Goal: Transaction & Acquisition: Purchase product/service

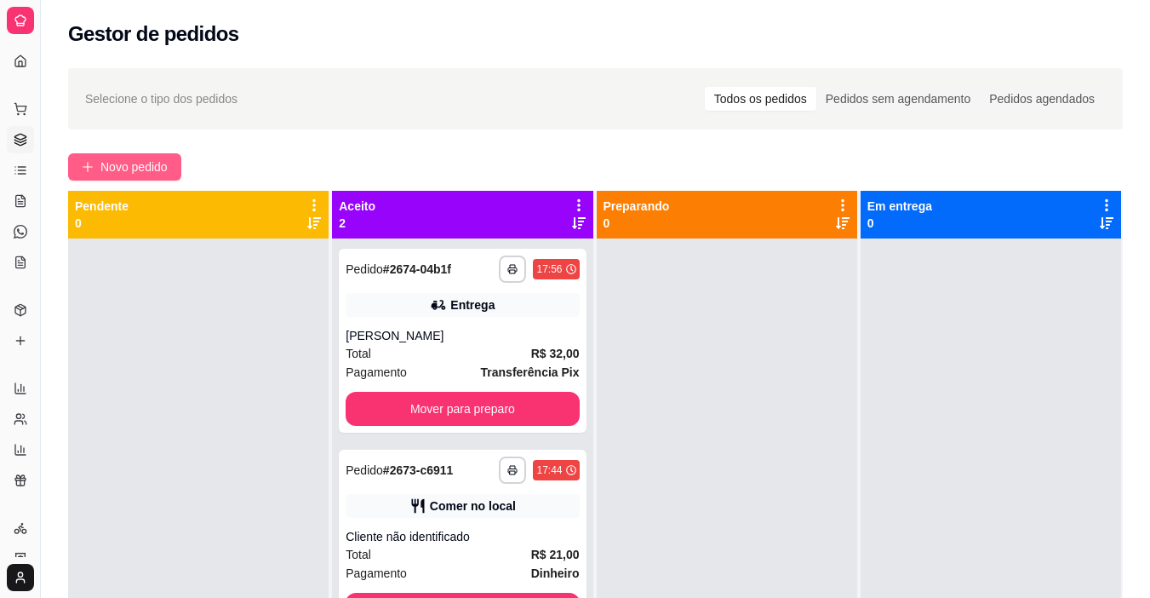
click at [137, 171] on span "Novo pedido" at bounding box center [133, 166] width 67 height 19
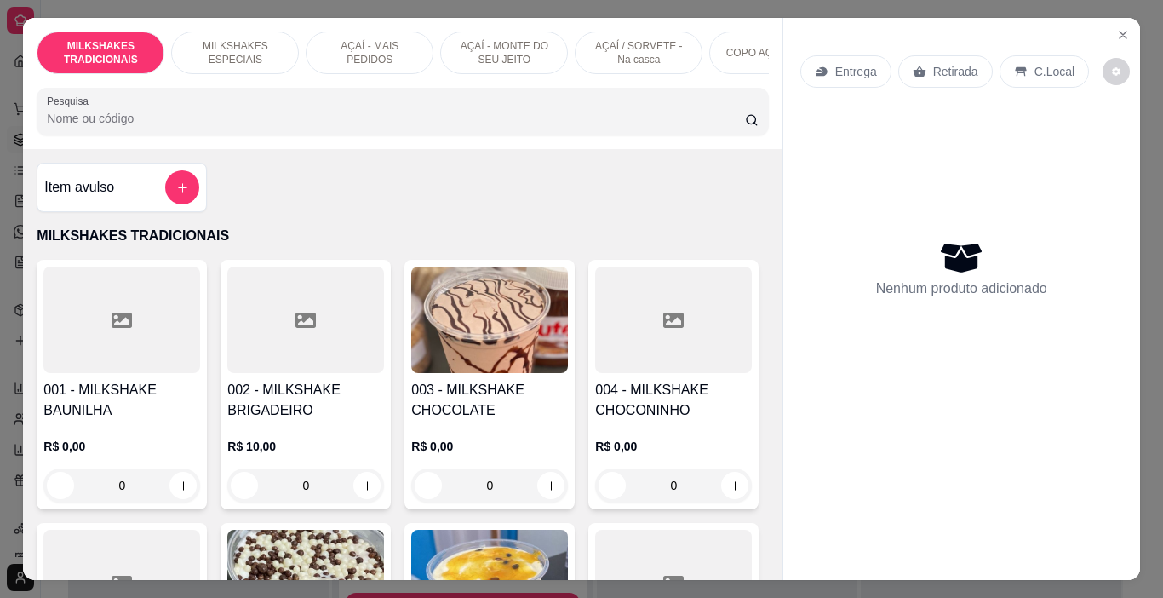
click at [267, 61] on div "MILKSHAKES ESPECIAIS" at bounding box center [235, 52] width 128 height 43
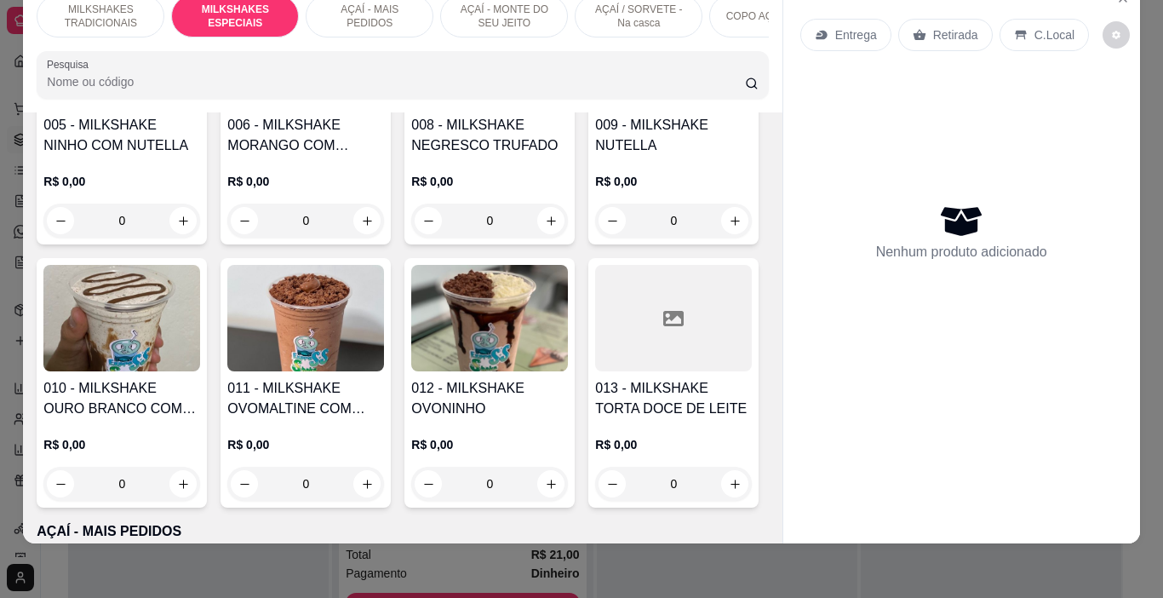
scroll to position [1859, 0]
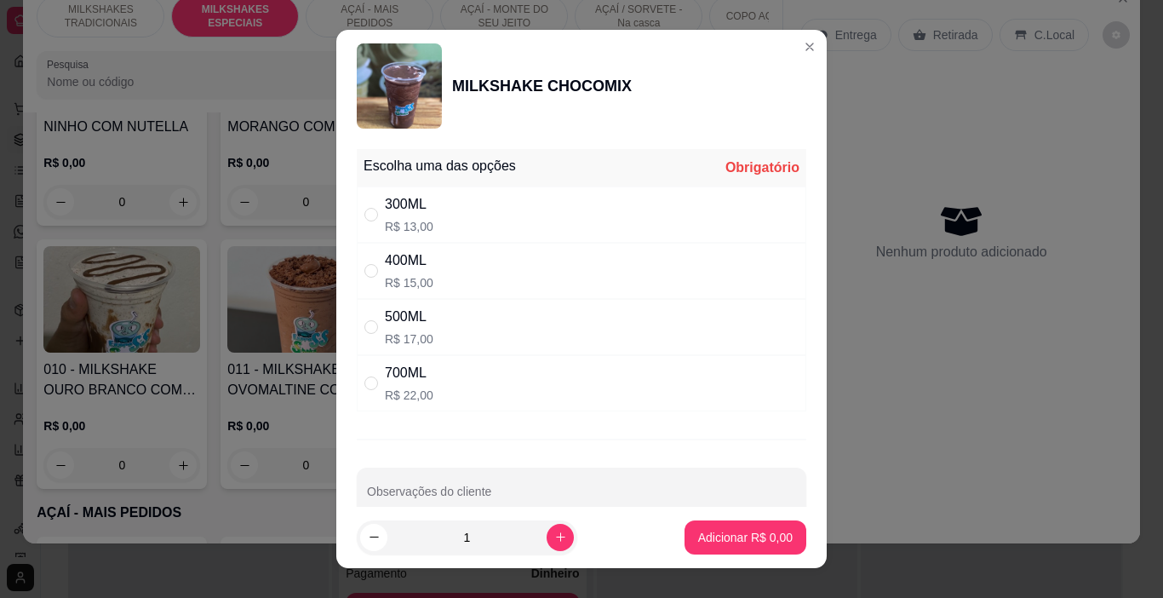
click at [419, 289] on p "R$ 15,00" at bounding box center [409, 282] width 49 height 17
radio input "true"
click at [739, 550] on button "Adicionar R$ 15,00" at bounding box center [741, 537] width 125 height 33
type input "1"
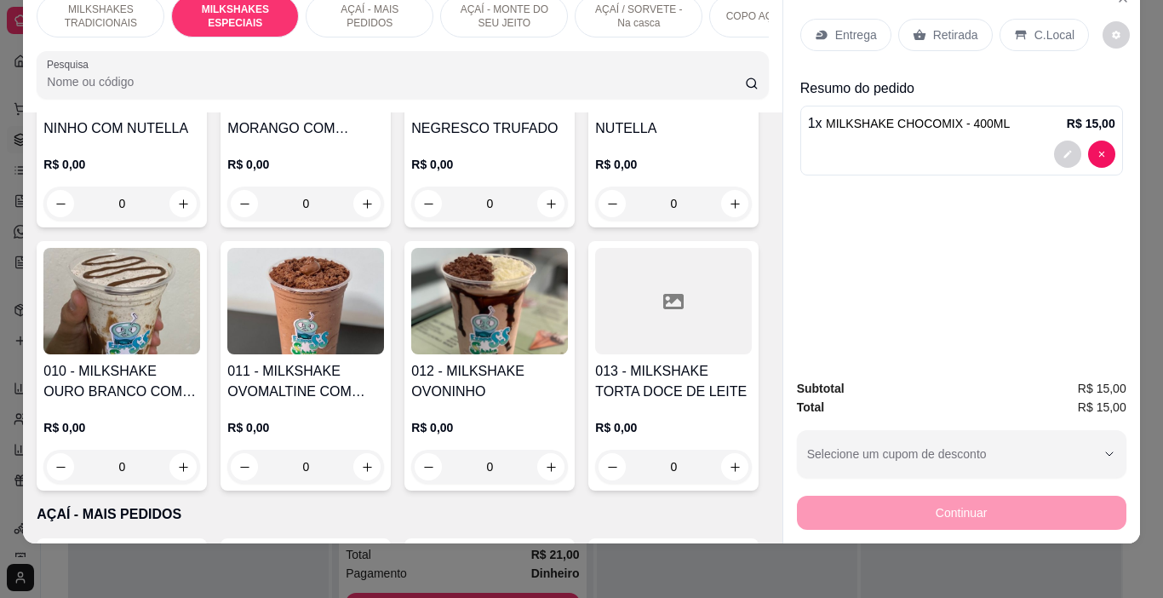
click at [381, 10] on p "AÇAÍ - MAIS PEDIDOS" at bounding box center [369, 16] width 99 height 27
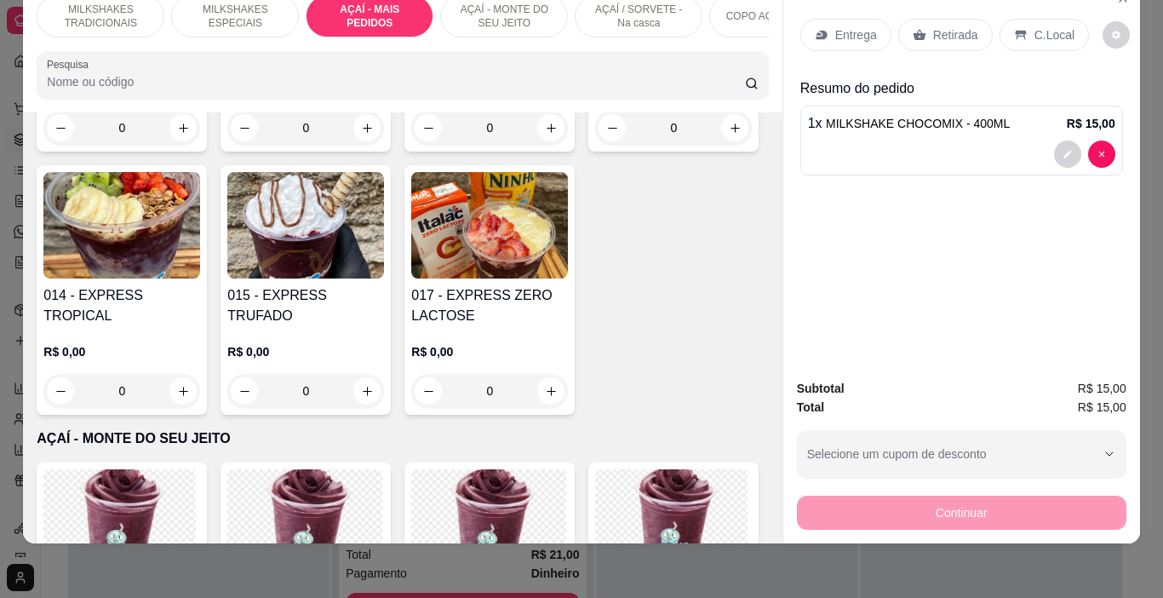
scroll to position [3032, 0]
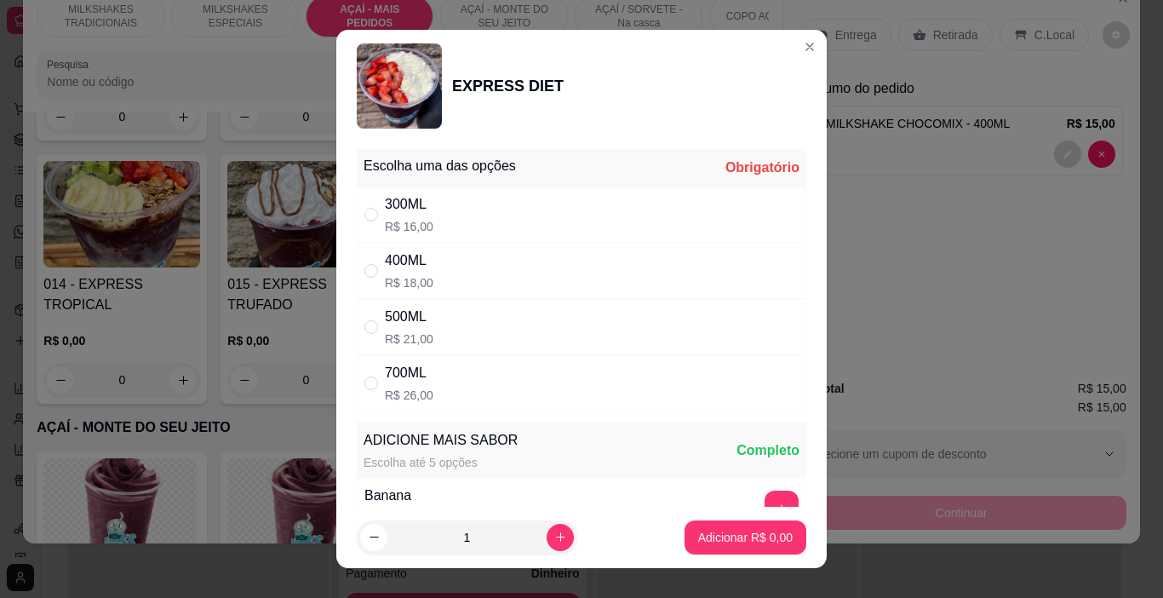
click at [437, 221] on div "300ML R$ 16,00" at bounding box center [581, 214] width 449 height 56
radio input "true"
click at [723, 537] on p "Adicionar R$ 16,00" at bounding box center [741, 537] width 101 height 17
type input "1"
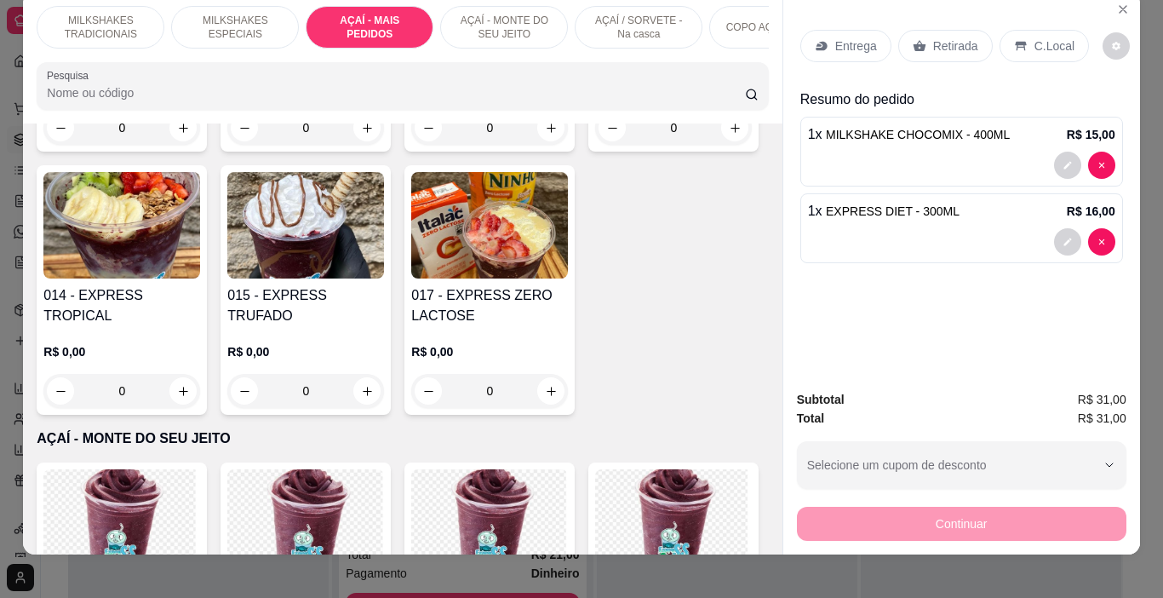
scroll to position [0, 0]
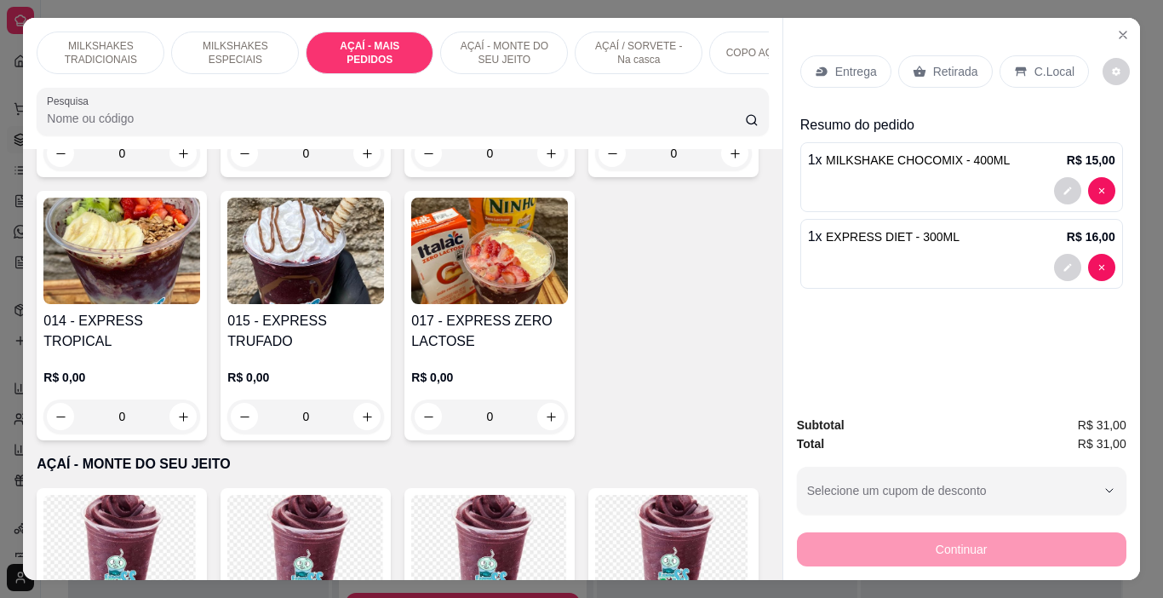
click at [621, 39] on p "AÇAÍ / SORVETE - Na casca" at bounding box center [638, 52] width 99 height 27
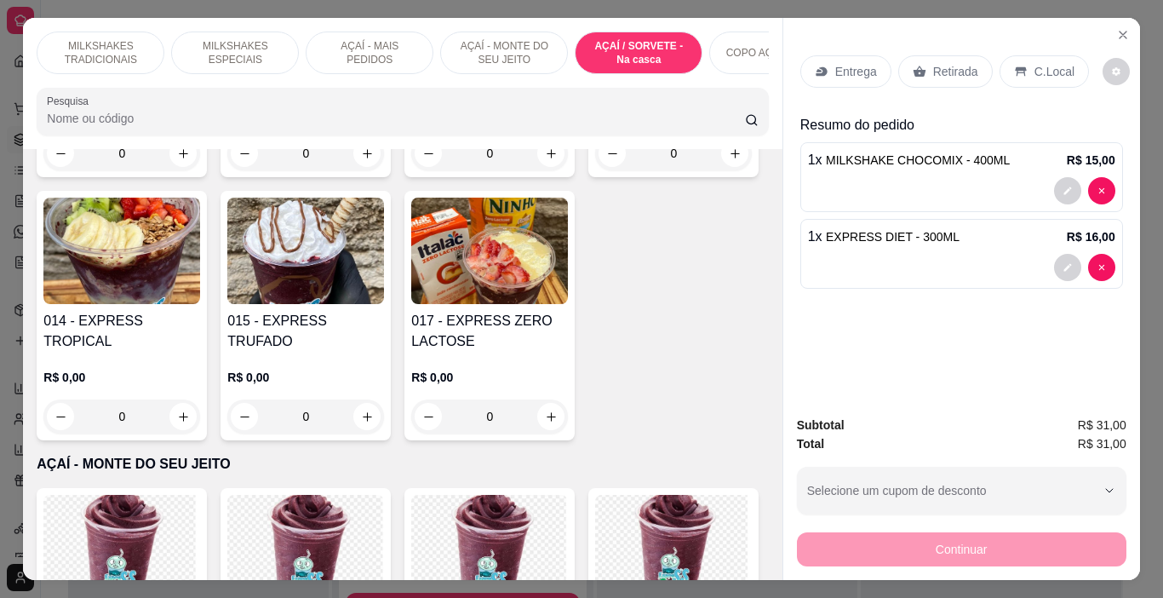
scroll to position [43, 0]
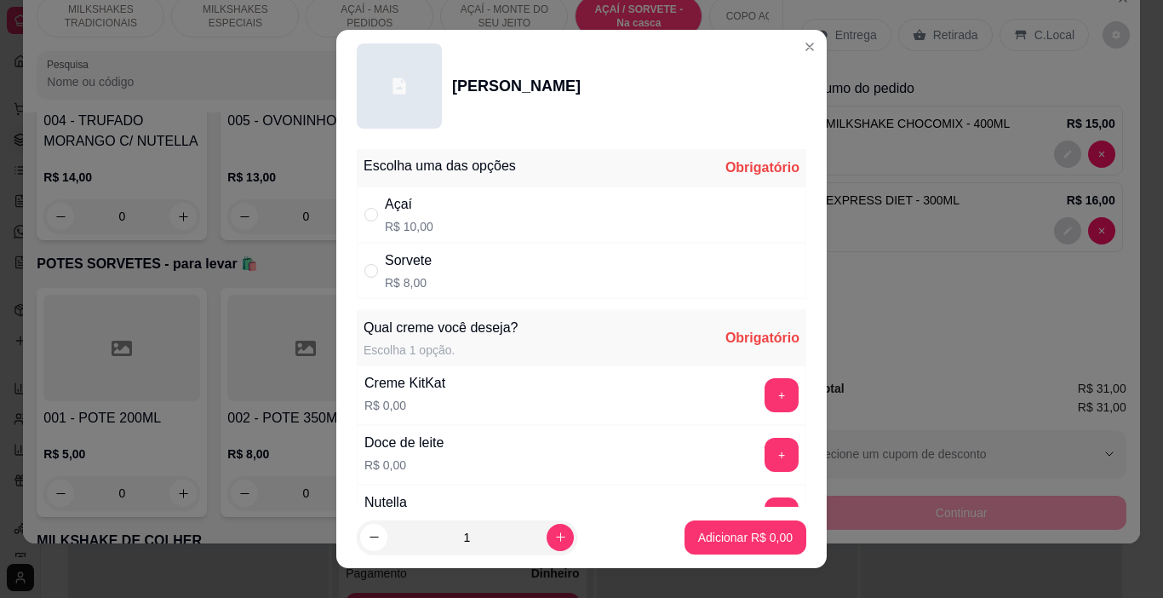
drag, startPoint x: 519, startPoint y: 221, endPoint x: 525, endPoint y: 242, distance: 21.3
click at [520, 221] on div "Açaí R$ 10,00" at bounding box center [581, 214] width 449 height 56
radio input "true"
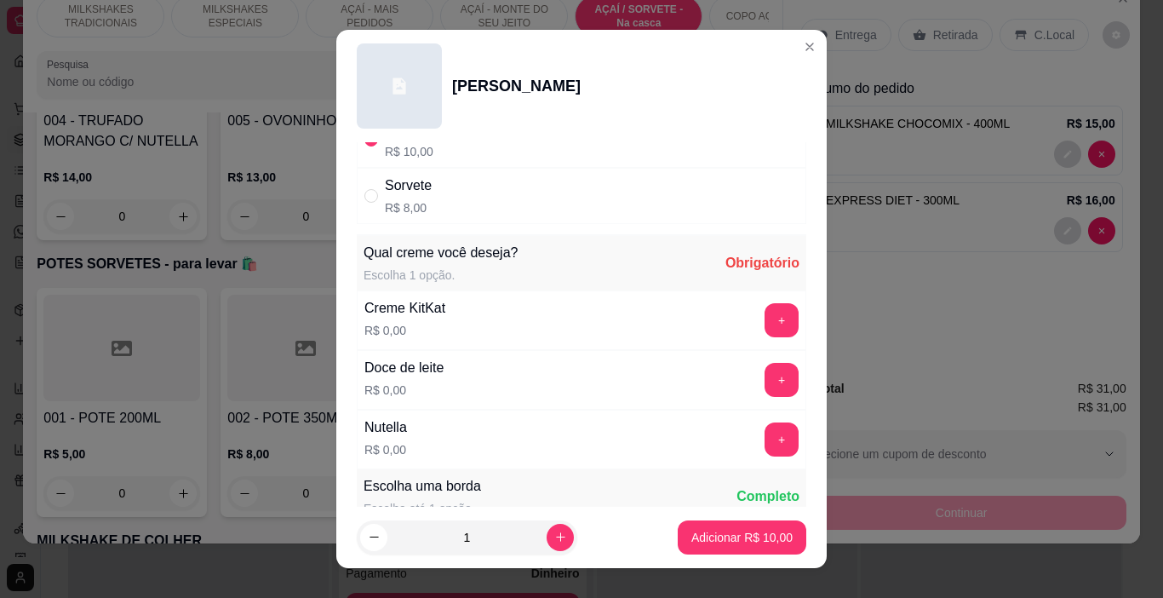
scroll to position [85, 0]
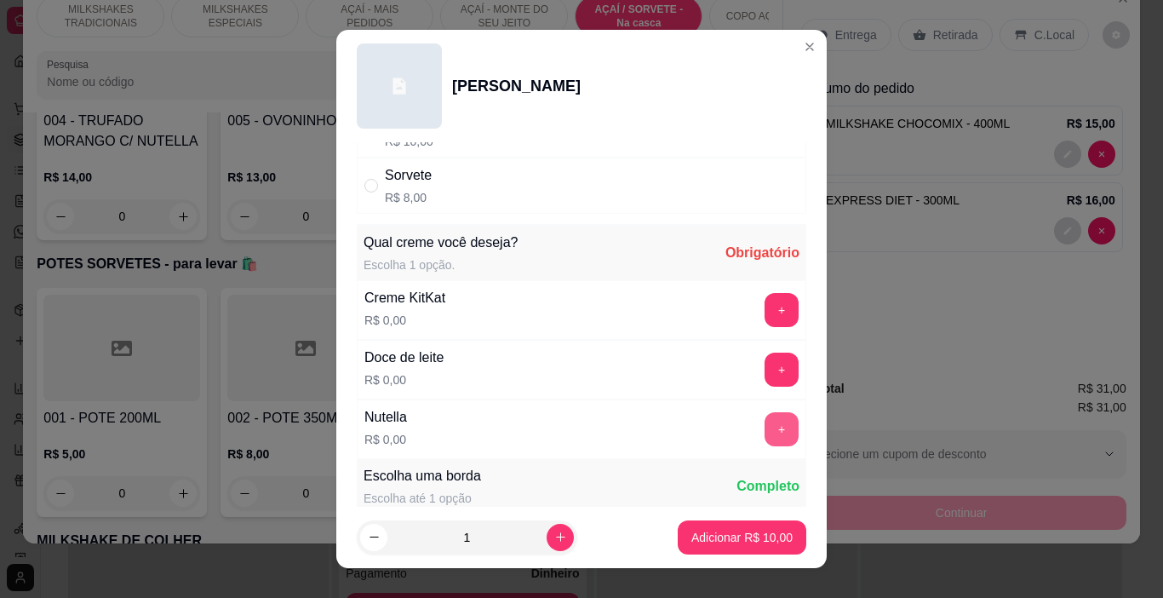
click at [764, 416] on button "+" at bounding box center [781, 429] width 34 height 34
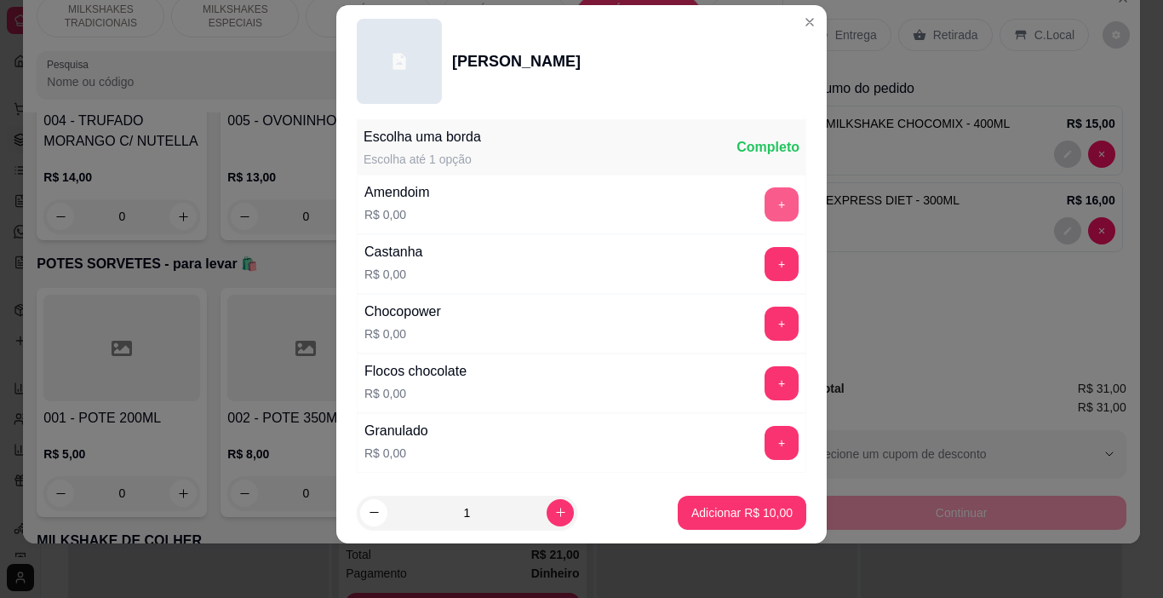
scroll to position [402, 0]
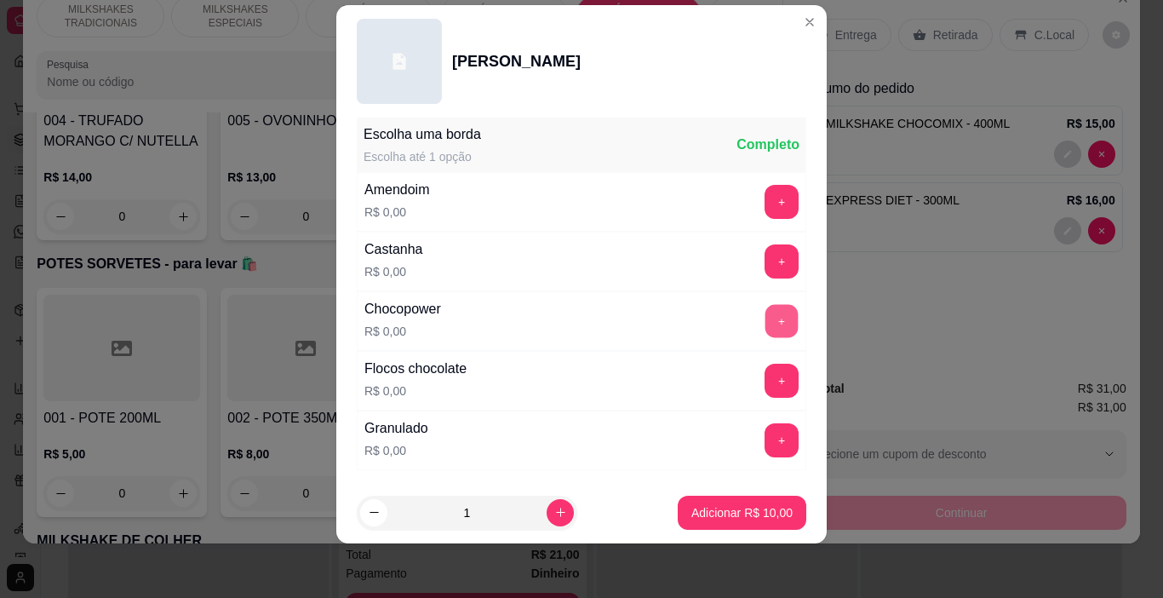
click at [765, 330] on button "+" at bounding box center [781, 321] width 33 height 33
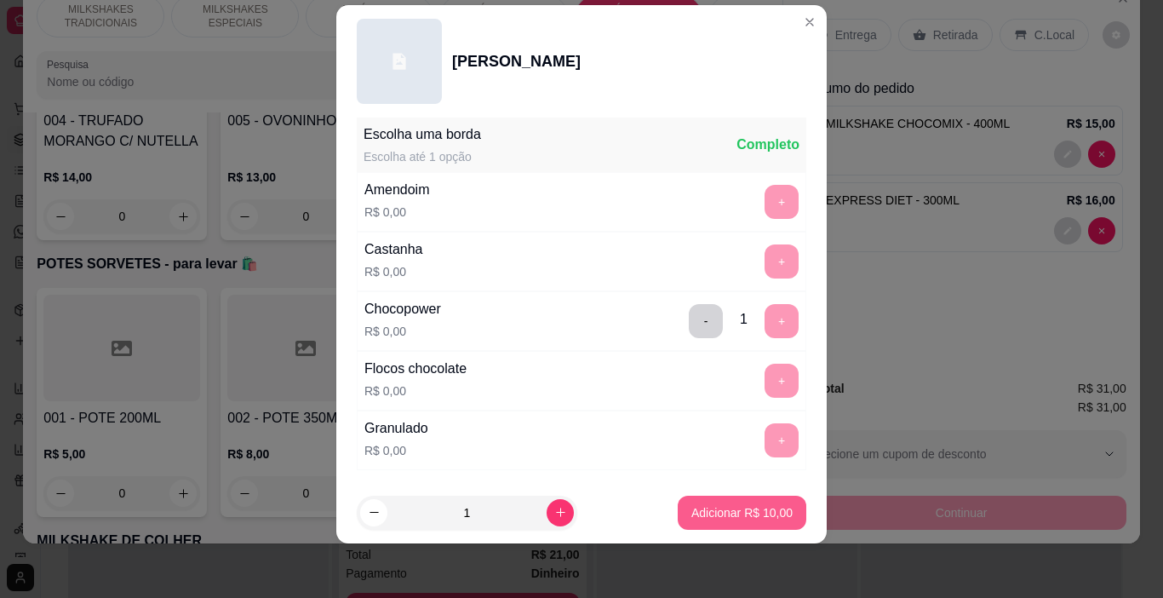
click at [752, 512] on p "Adicionar R$ 10,00" at bounding box center [741, 512] width 101 height 17
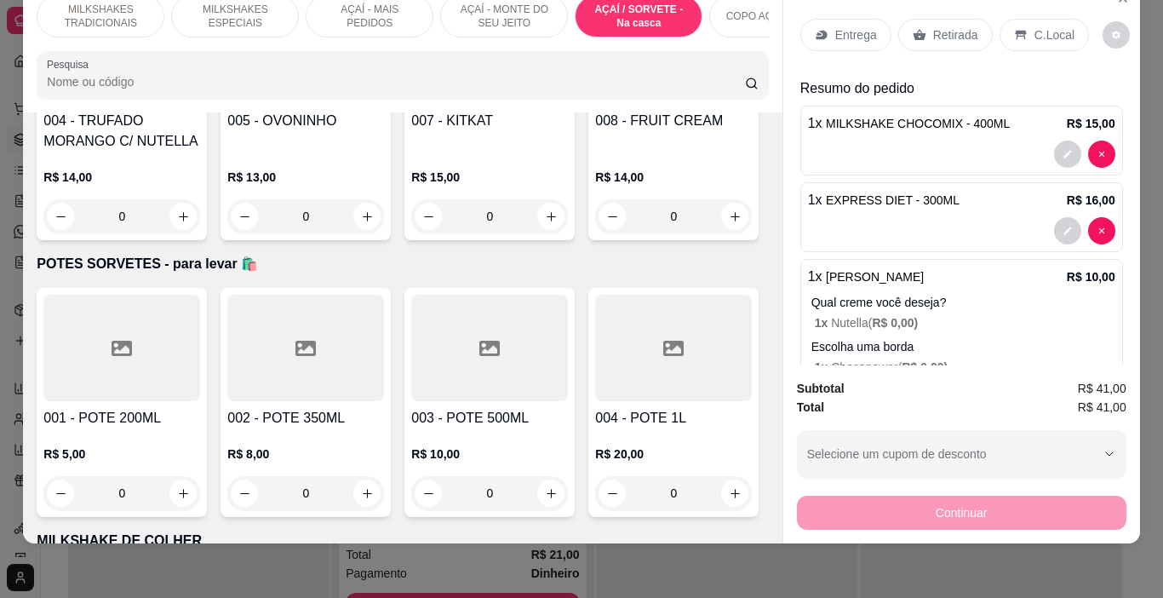
drag, startPoint x: 993, startPoint y: 23, endPoint x: 1014, endPoint y: 24, distance: 21.3
click at [999, 23] on div "C.Local" at bounding box center [1043, 35] width 89 height 32
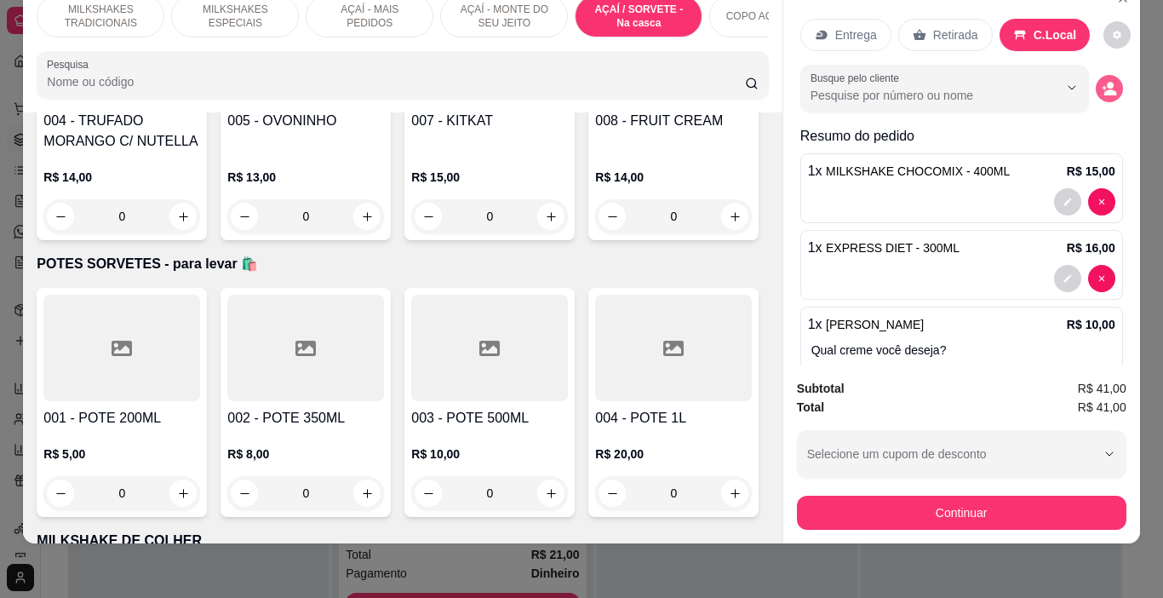
click at [1107, 82] on circle "decrease-product-quantity" at bounding box center [1110, 85] width 7 height 7
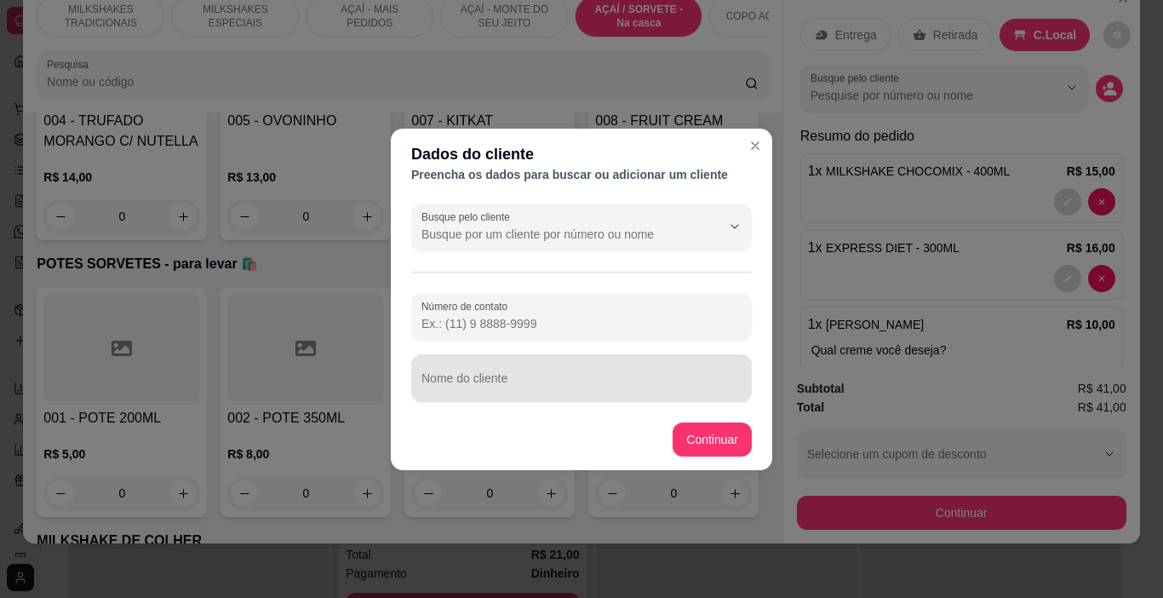
click at [484, 378] on div "Nome do cliente" at bounding box center [581, 378] width 340 height 48
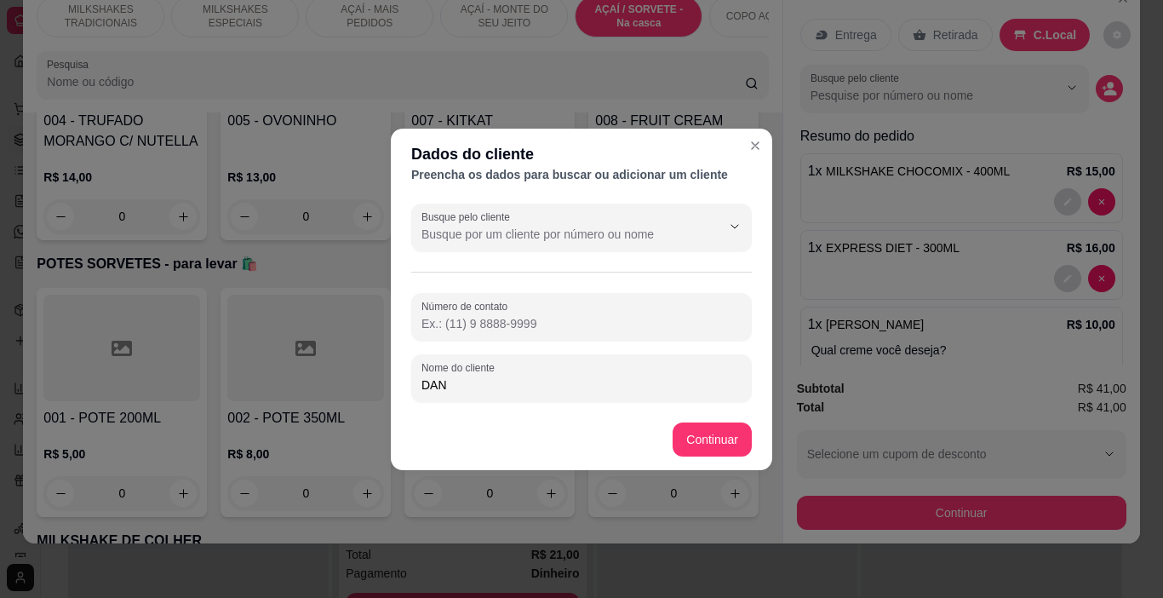
type input "DANY"
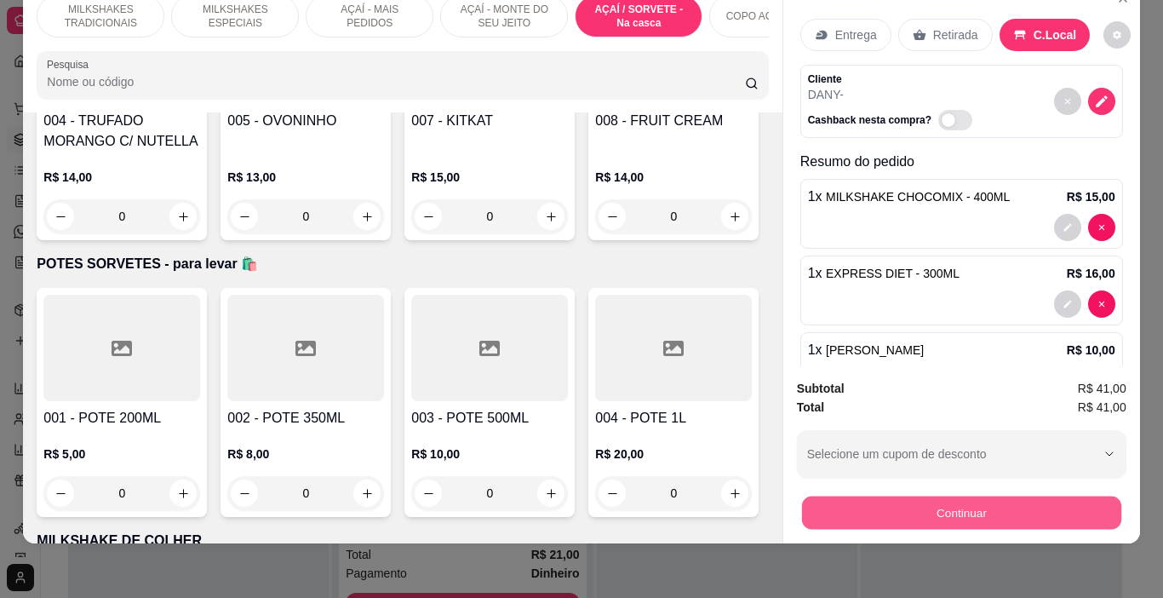
click at [896, 502] on button "Continuar" at bounding box center [960, 512] width 319 height 33
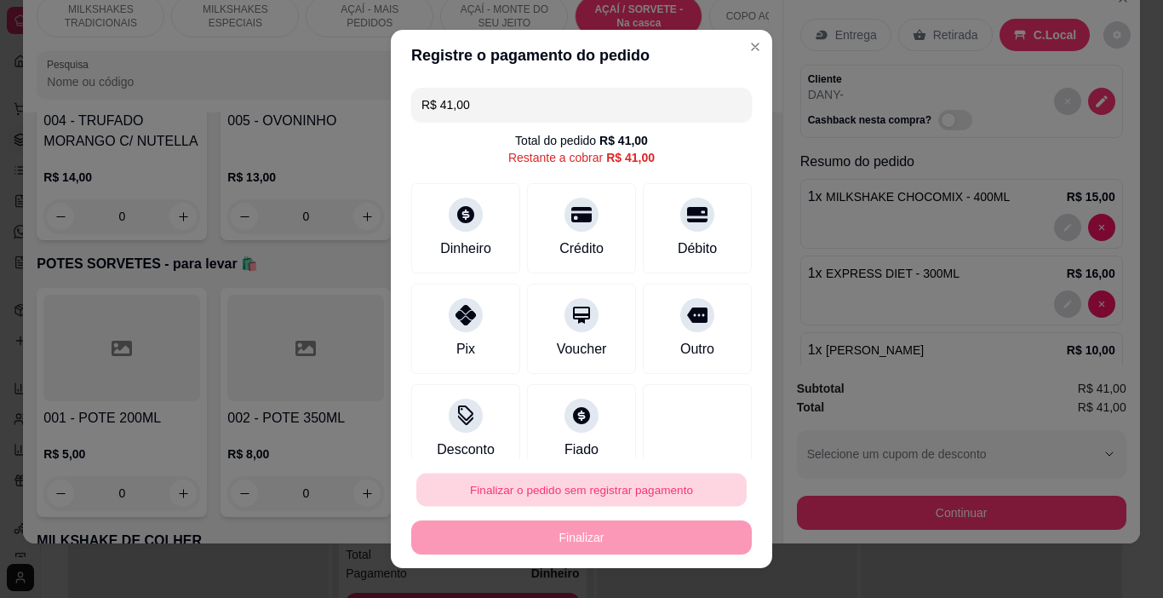
click at [689, 486] on button "Finalizar o pedido sem registrar pagamento" at bounding box center [581, 489] width 330 height 33
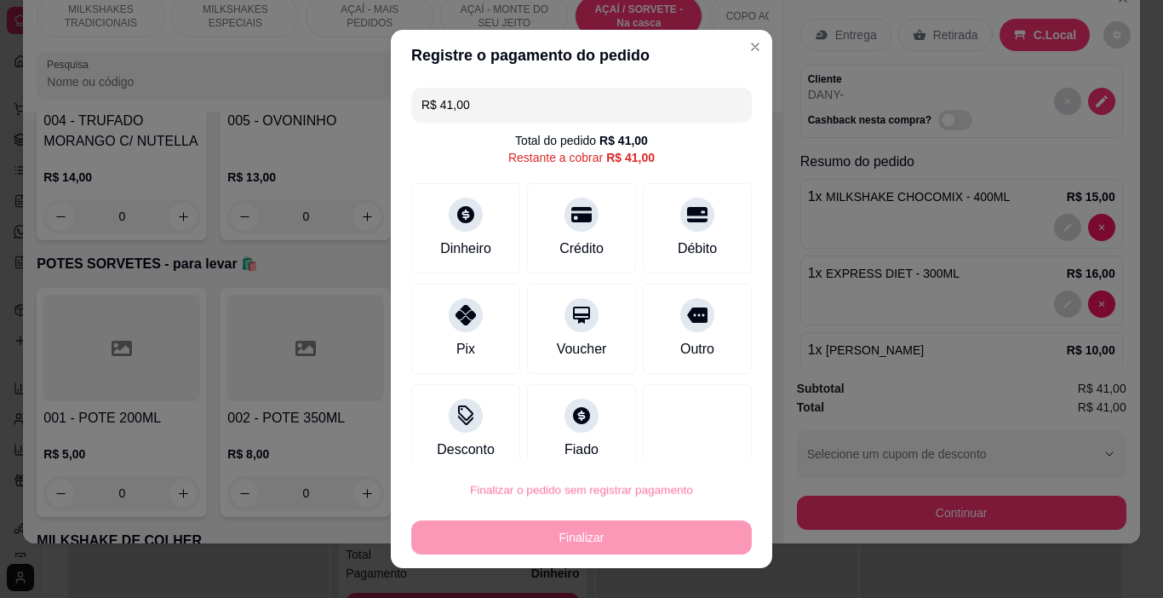
click at [684, 431] on button "Confirmar" at bounding box center [680, 441] width 60 height 26
type input "0"
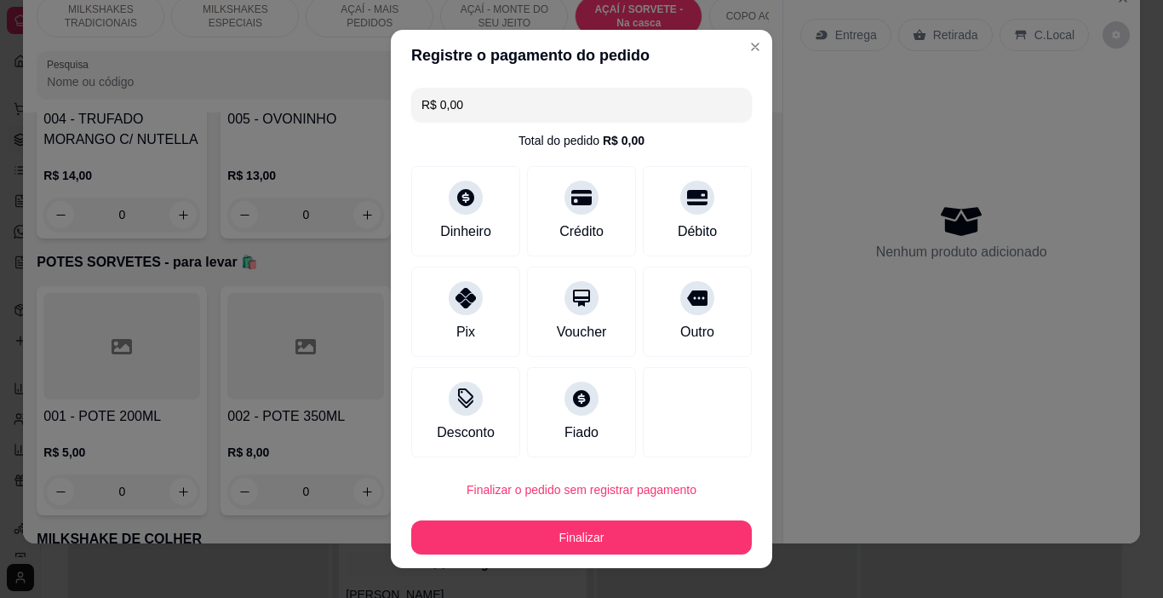
type input "R$ 0,00"
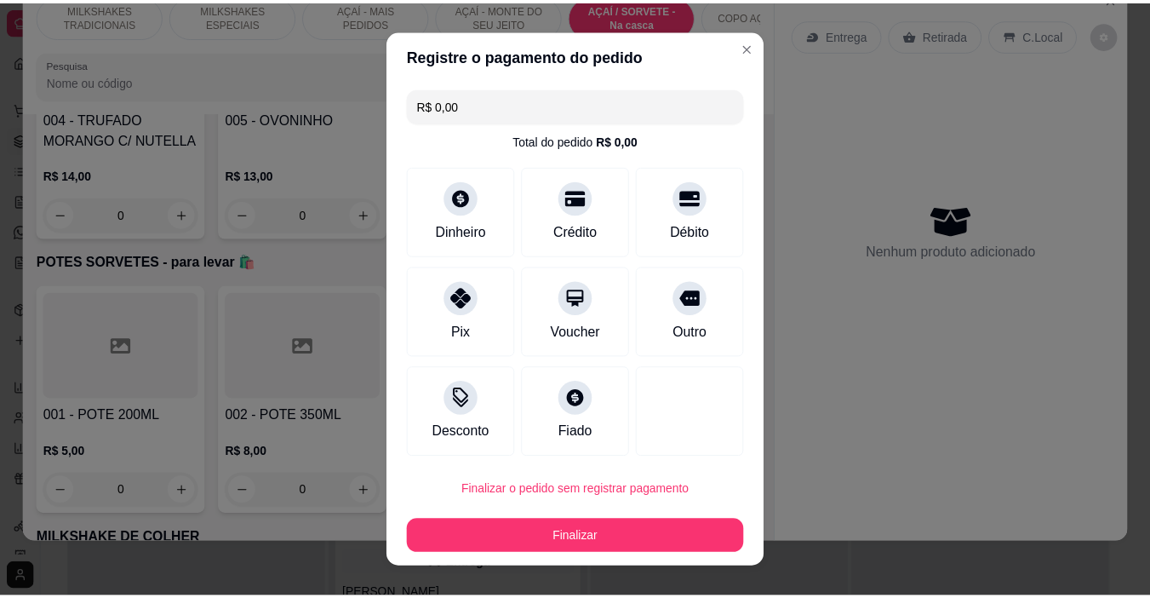
scroll to position [4603, 0]
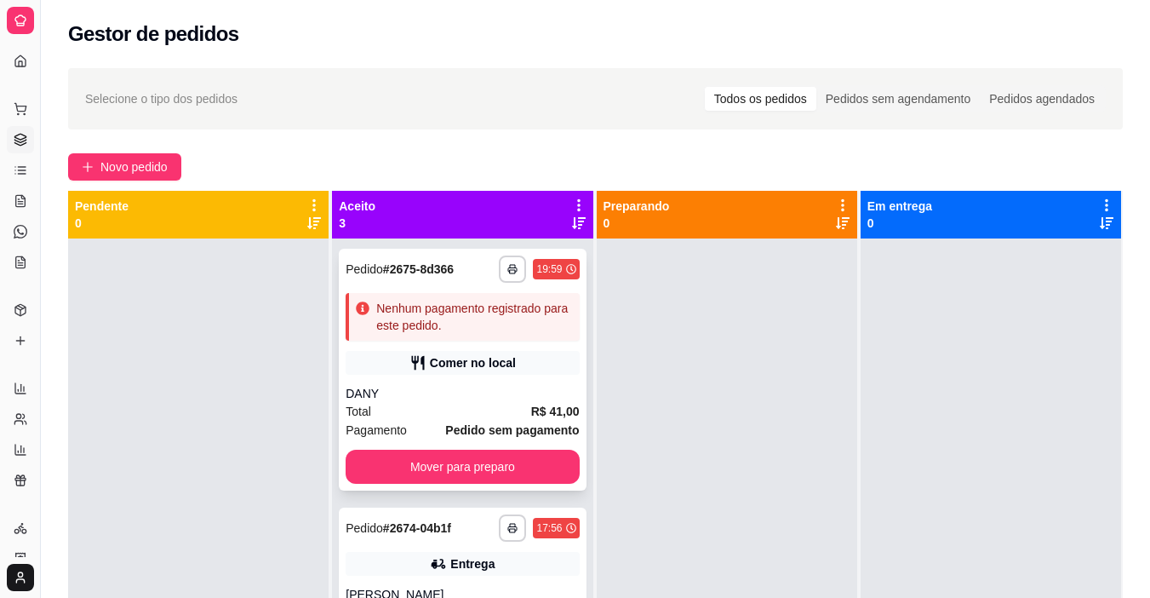
click at [509, 392] on div "DANY" at bounding box center [462, 393] width 233 height 17
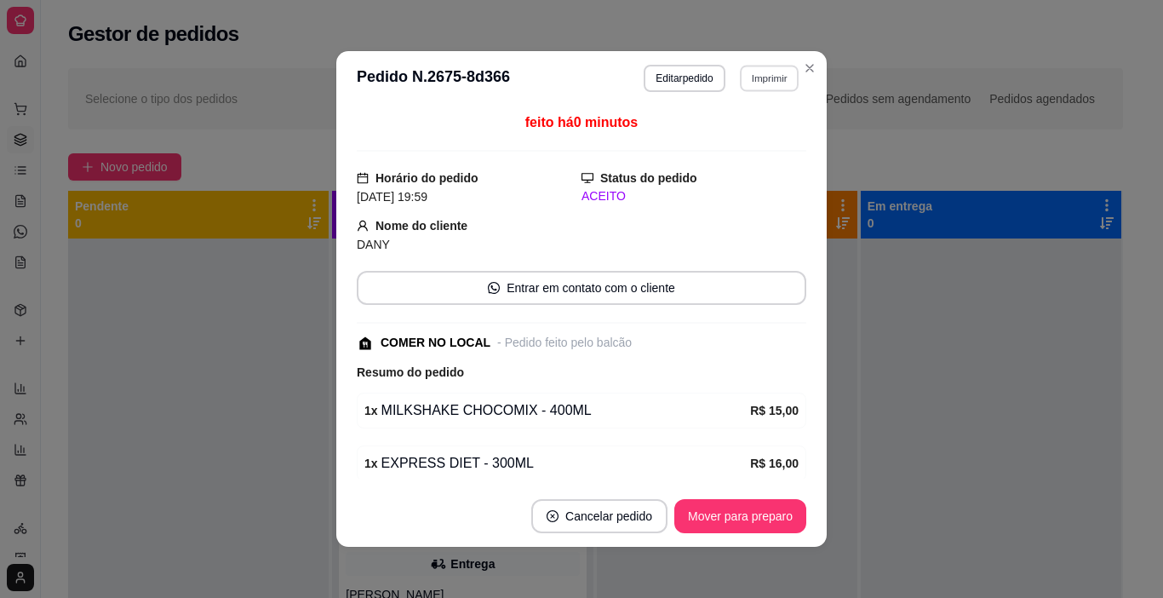
click at [745, 80] on button "Imprimir" at bounding box center [769, 78] width 59 height 26
click at [745, 140] on button "IMPRESSORA" at bounding box center [732, 137] width 119 height 26
click at [770, 526] on button "Mover para preparo" at bounding box center [740, 516] width 132 height 34
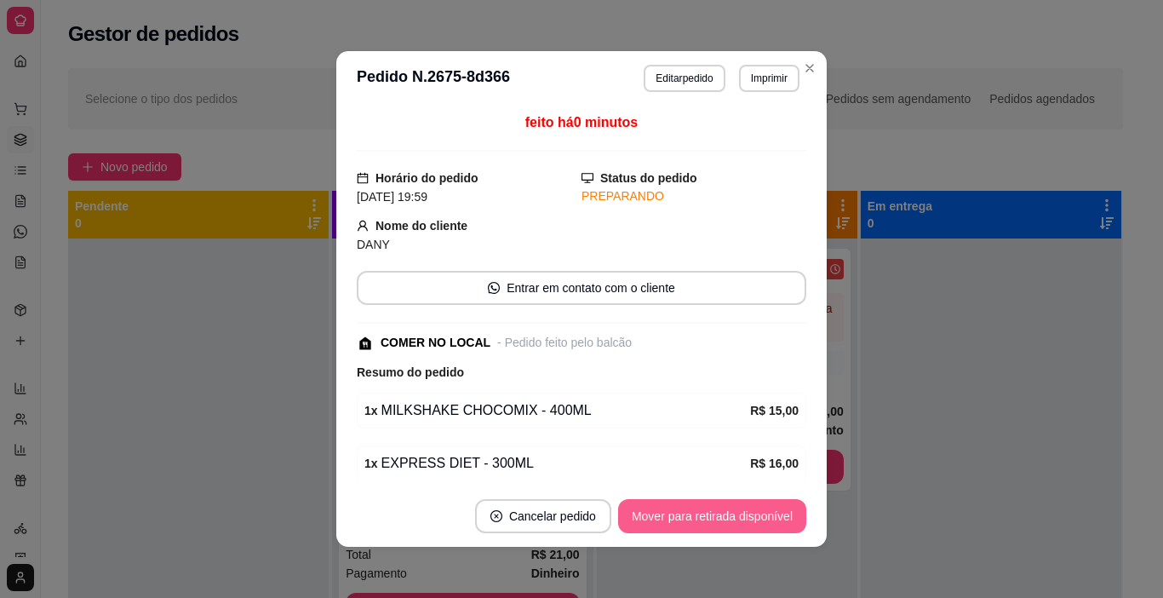
click at [780, 508] on button "Mover para retirada disponível" at bounding box center [712, 516] width 188 height 34
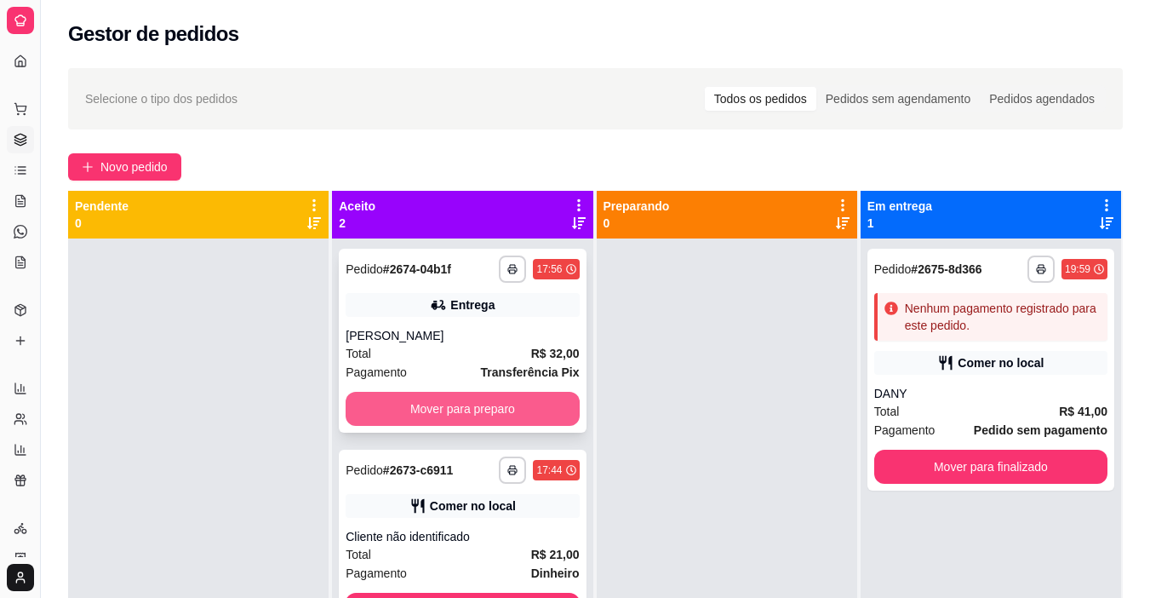
click at [510, 401] on button "Mover para preparo" at bounding box center [462, 409] width 233 height 34
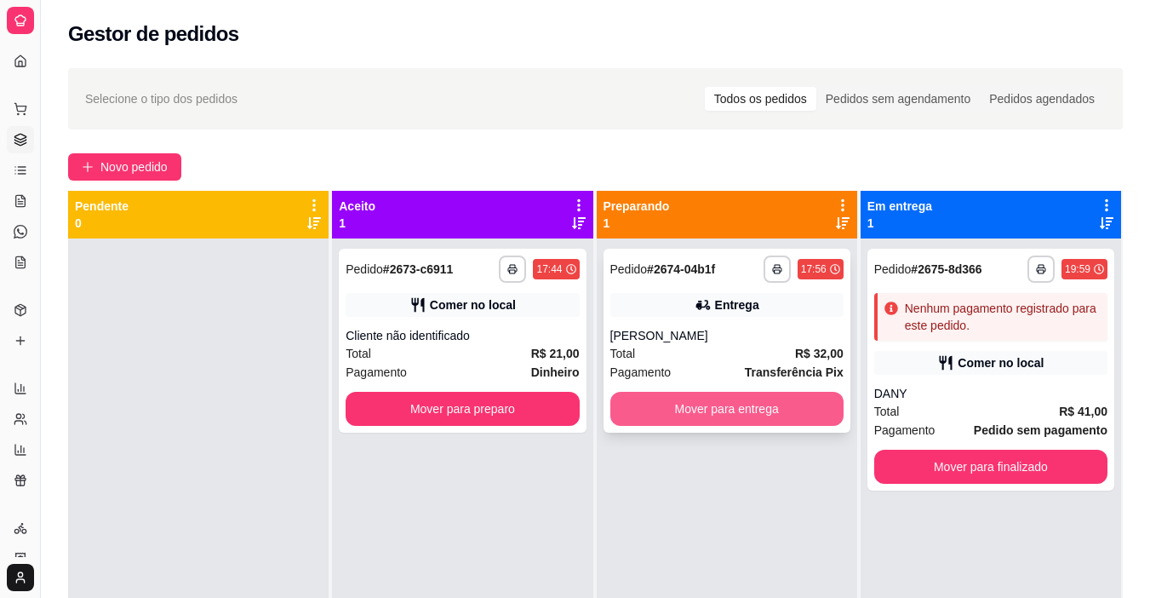
click at [671, 409] on button "Mover para entrega" at bounding box center [726, 409] width 233 height 34
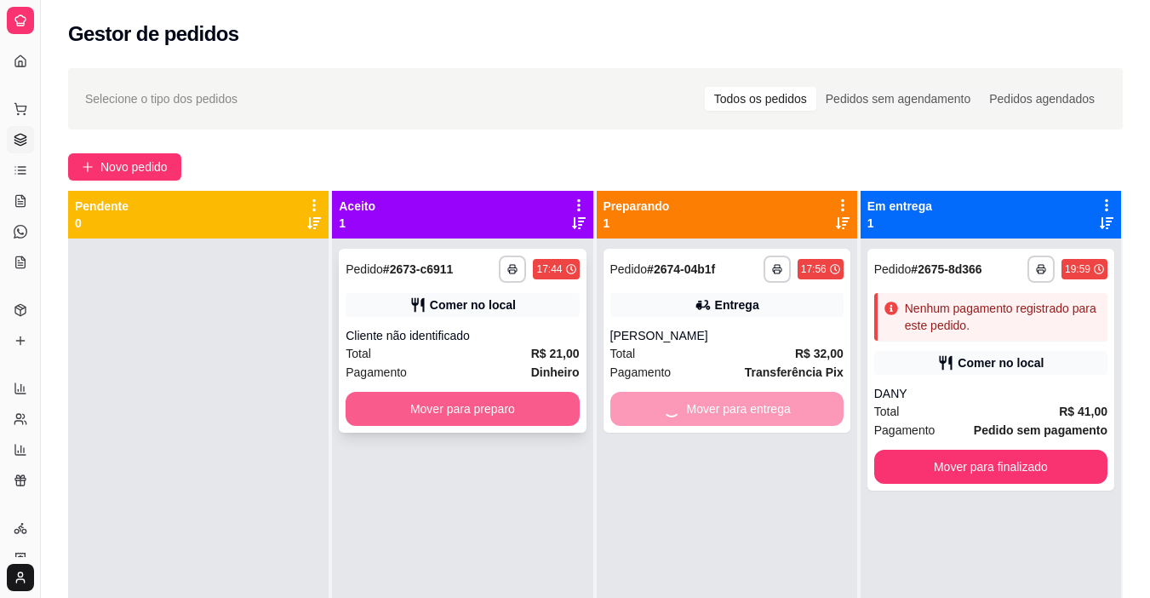
click at [531, 402] on button "Mover para preparo" at bounding box center [462, 409] width 233 height 34
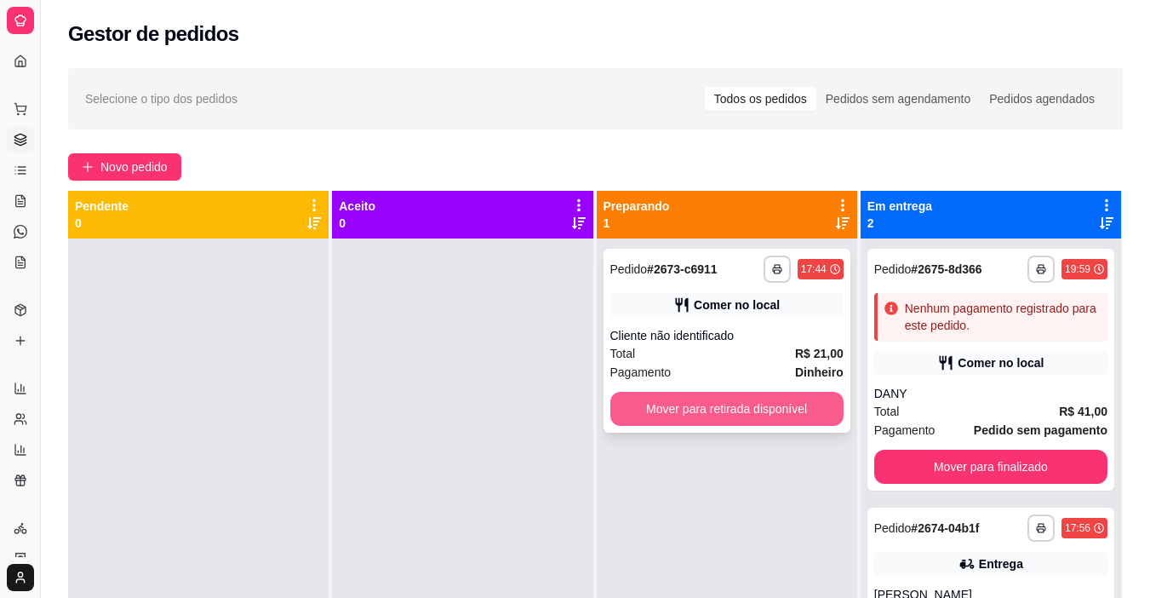
click at [660, 409] on button "Mover para retirada disponível" at bounding box center [726, 409] width 233 height 34
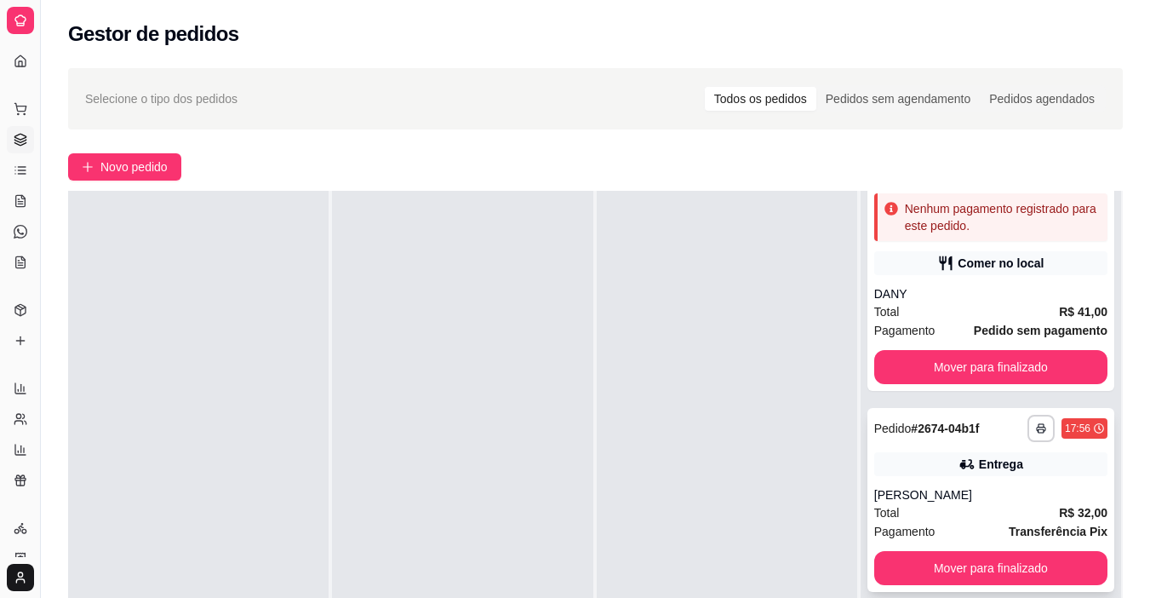
scroll to position [80, 0]
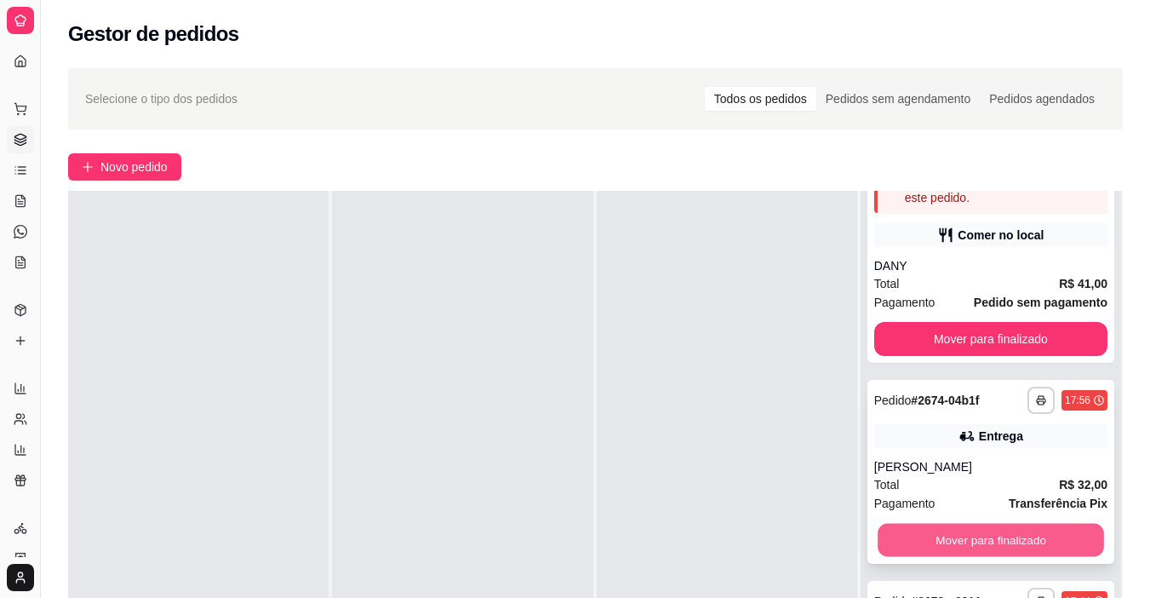
click at [941, 542] on button "Mover para finalizado" at bounding box center [991, 540] width 226 height 33
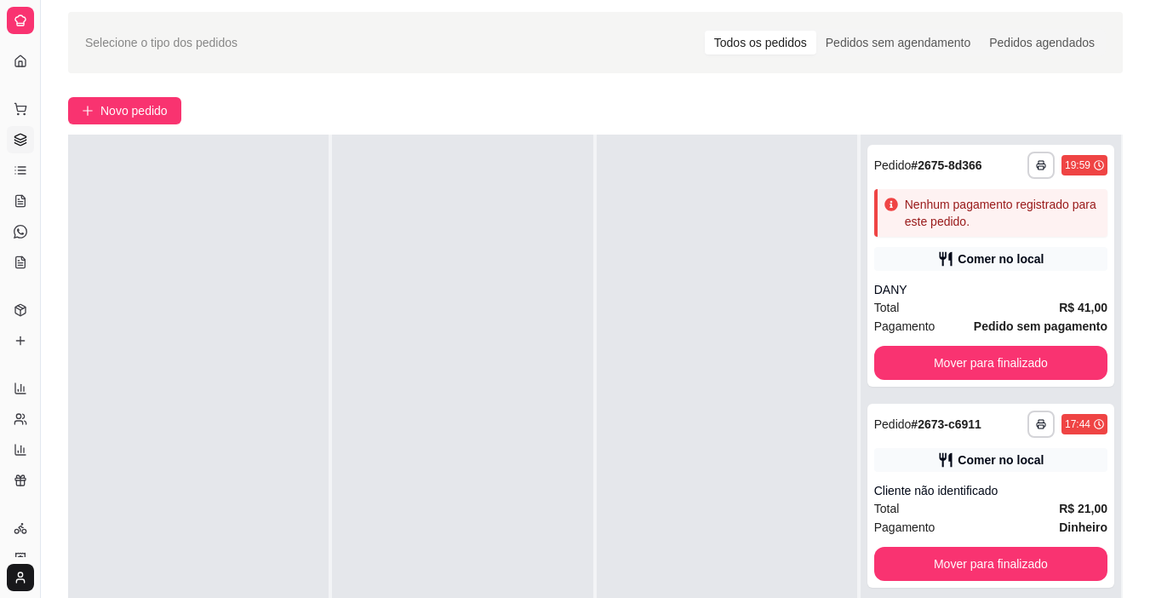
scroll to position [170, 0]
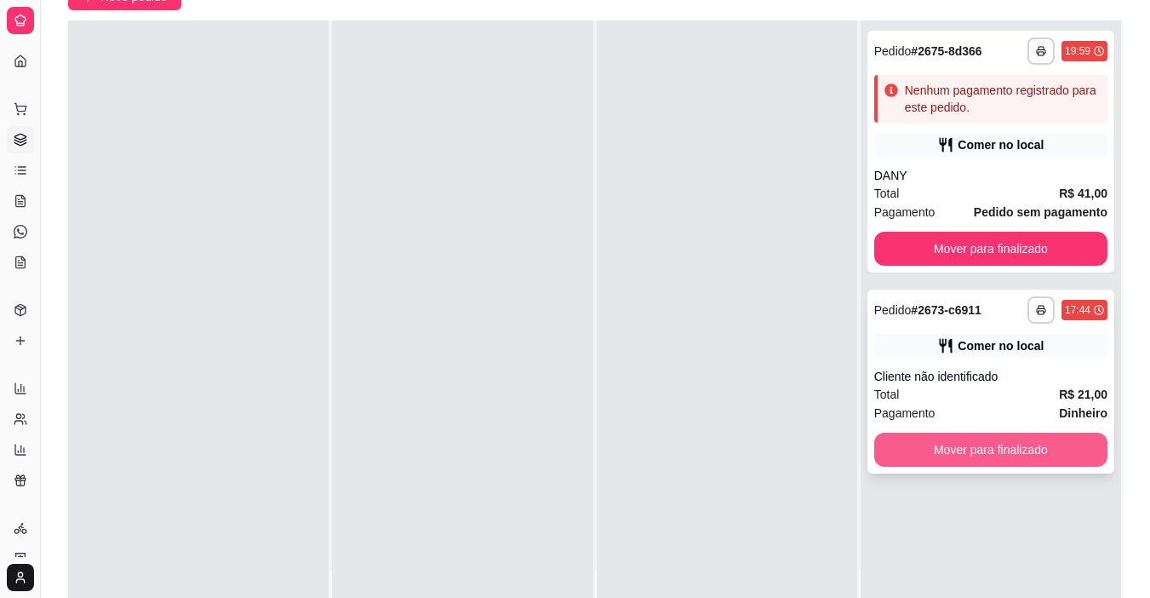
click at [968, 455] on button "Mover para finalizado" at bounding box center [990, 449] width 233 height 34
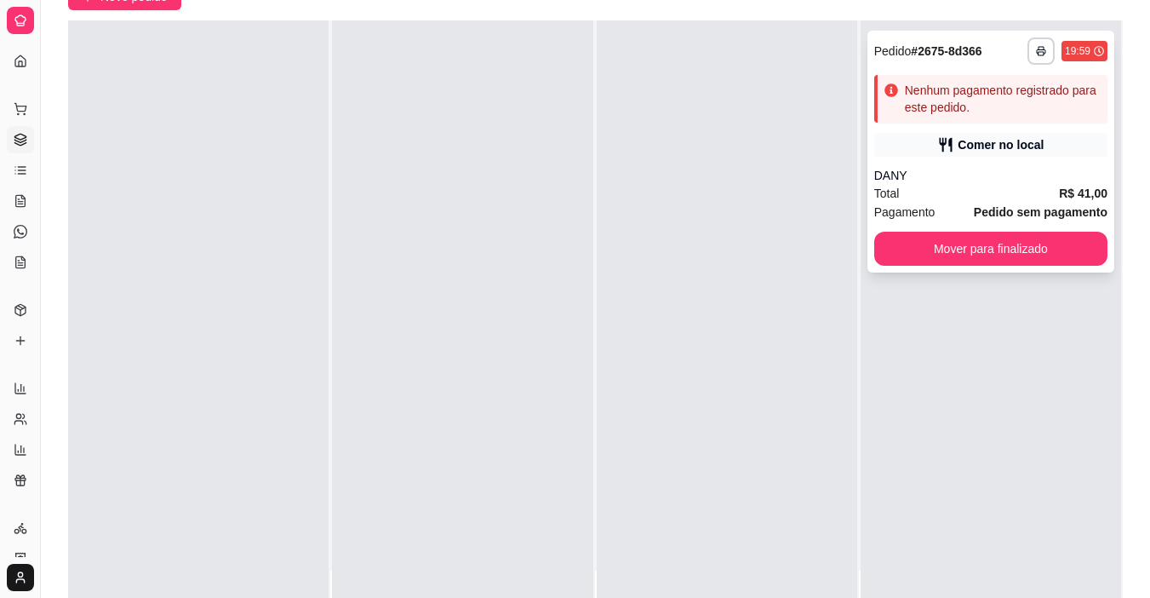
click at [1040, 150] on div "Comer no local" at bounding box center [990, 145] width 233 height 24
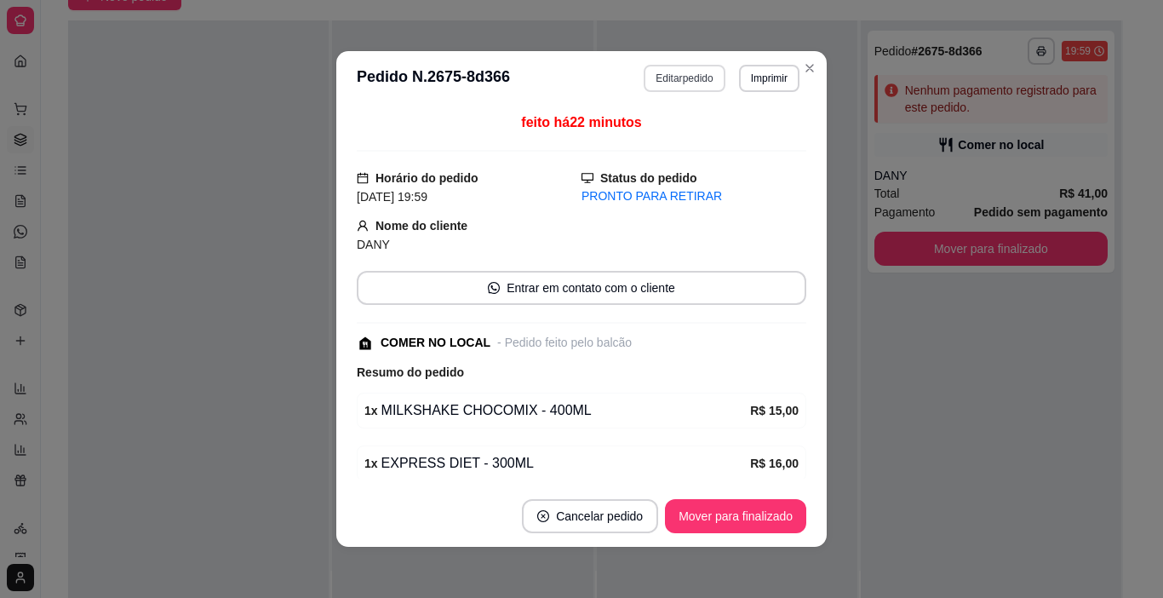
click at [685, 83] on button "Editar pedido" at bounding box center [684, 78] width 81 height 27
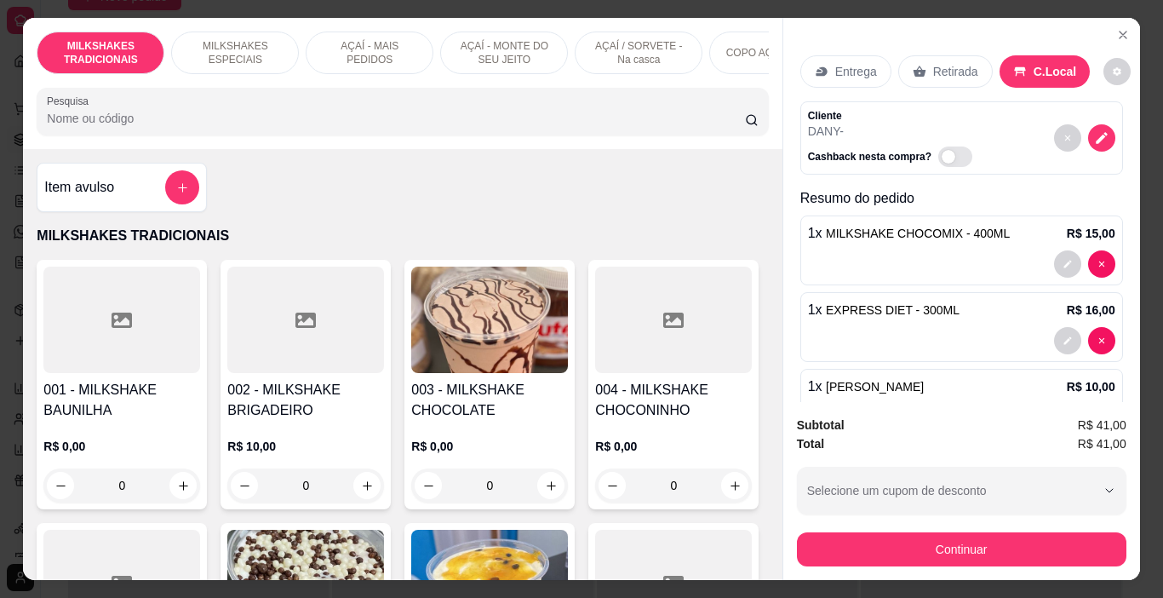
click at [880, 540] on button "Continuar" at bounding box center [961, 549] width 329 height 34
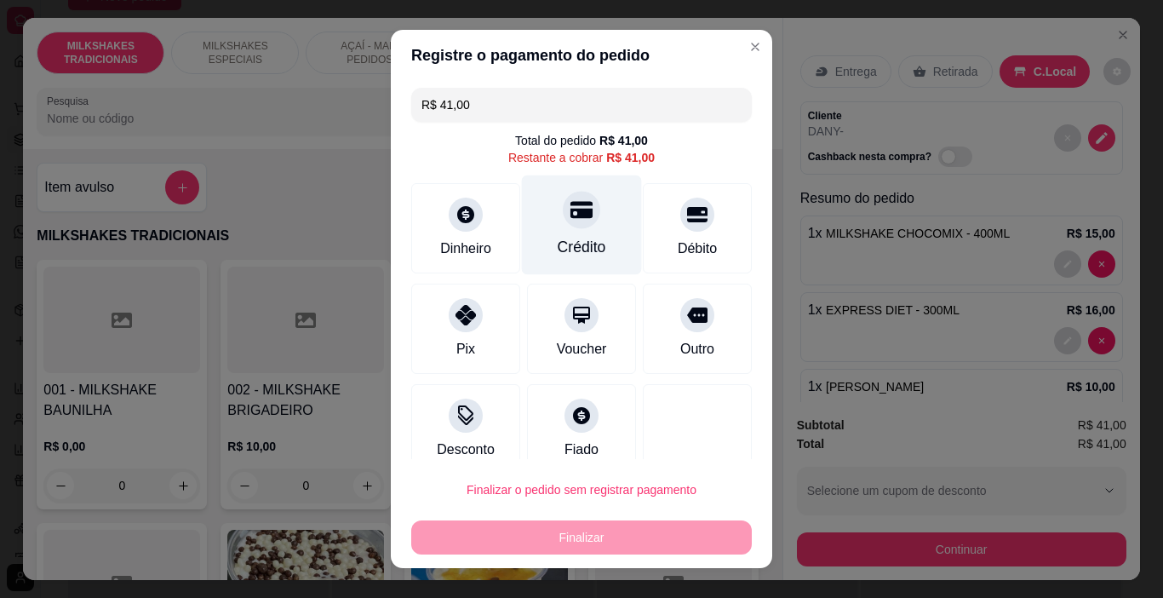
click at [568, 245] on div "Crédito" at bounding box center [582, 247] width 49 height 22
type input "R$ 0,00"
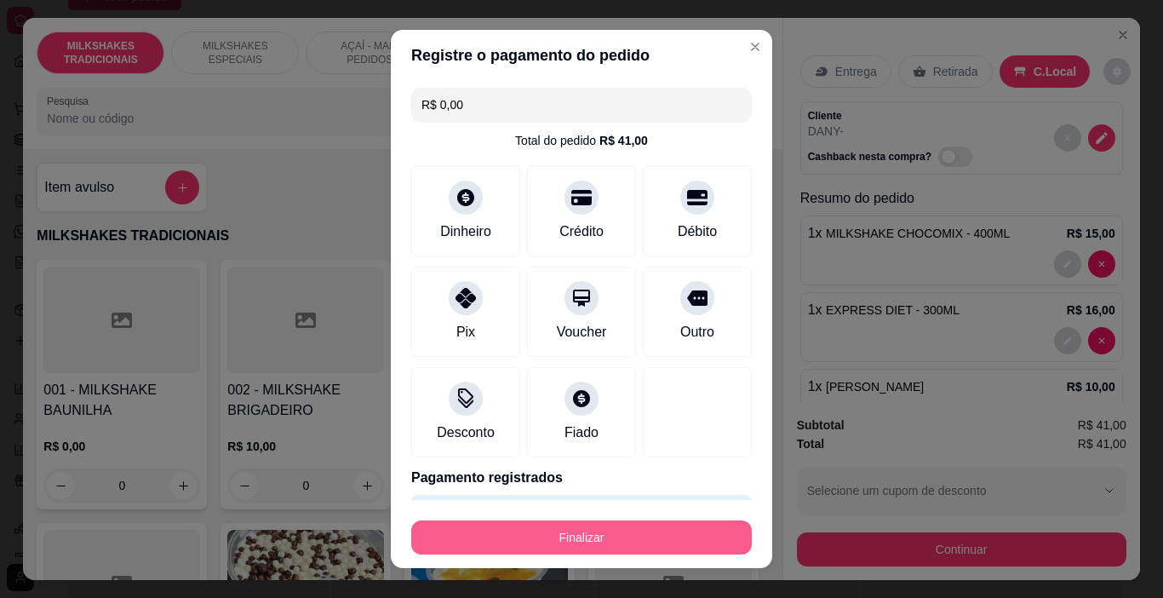
click at [681, 529] on button "Finalizar" at bounding box center [581, 537] width 340 height 34
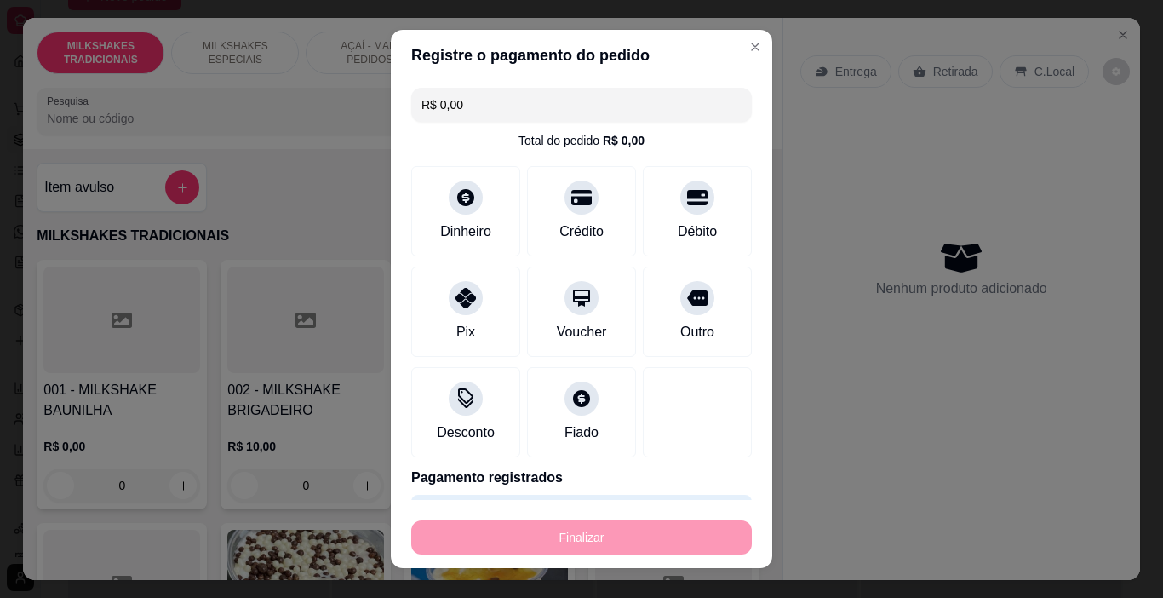
type input "0"
type input "-R$ 41,00"
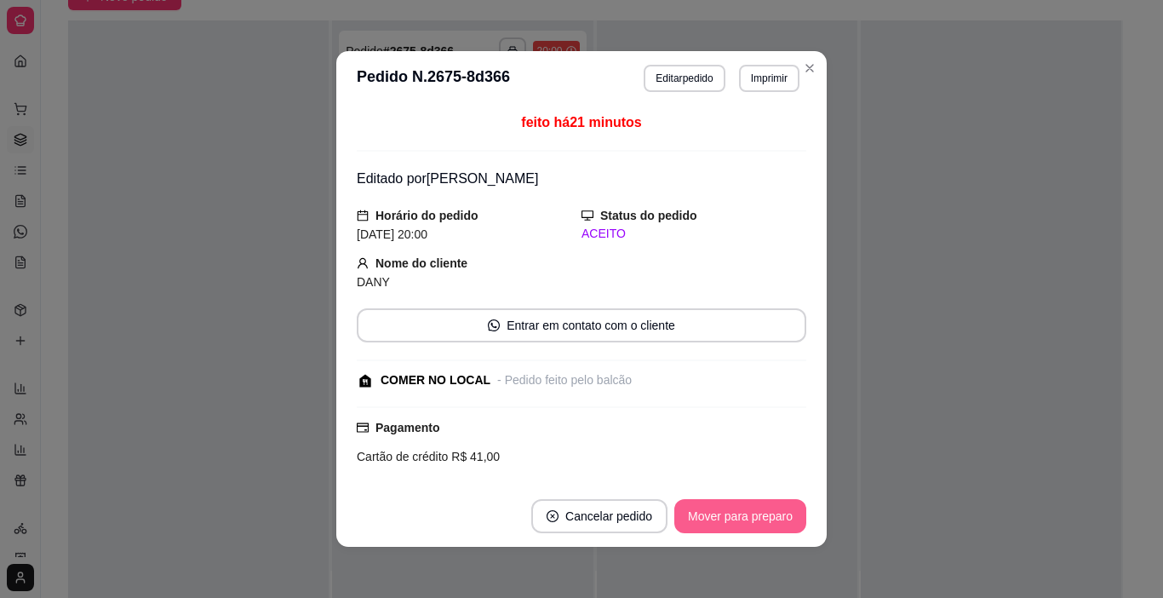
click at [752, 519] on button "Mover para preparo" at bounding box center [740, 516] width 132 height 34
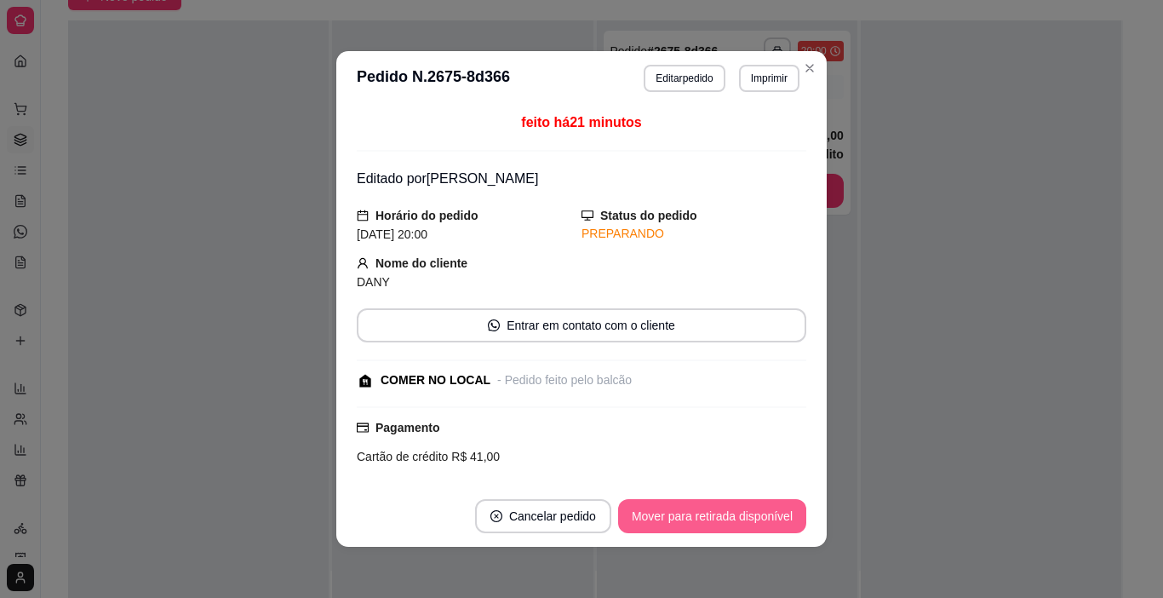
click at [752, 519] on button "Mover para retirada disponível" at bounding box center [712, 516] width 188 height 34
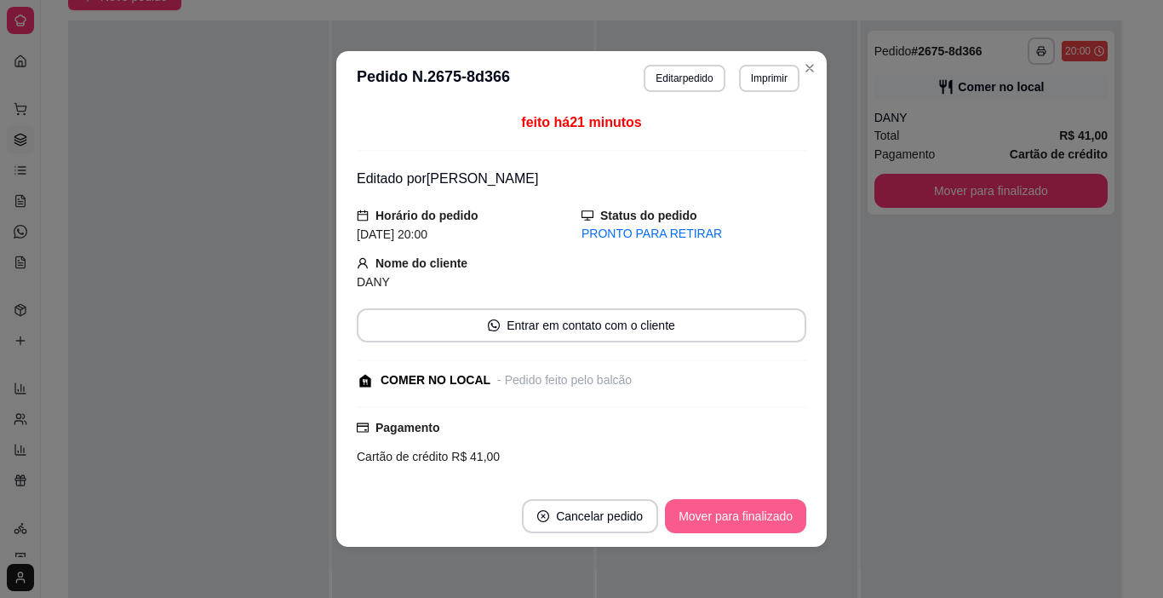
click at [723, 512] on button "Mover para finalizado" at bounding box center [735, 516] width 141 height 34
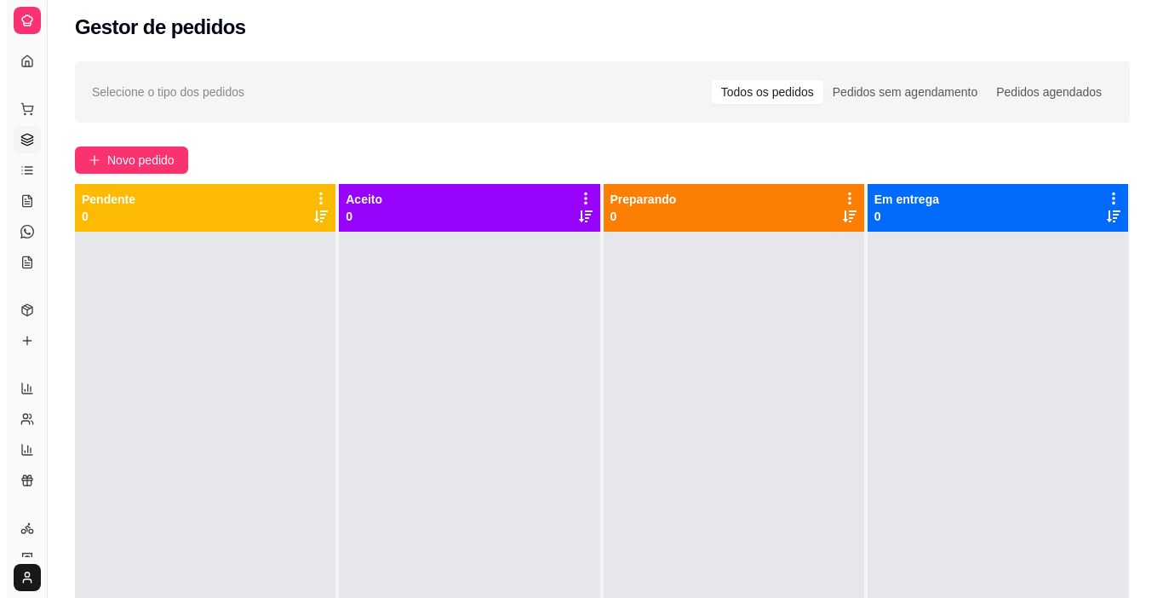
scroll to position [0, 0]
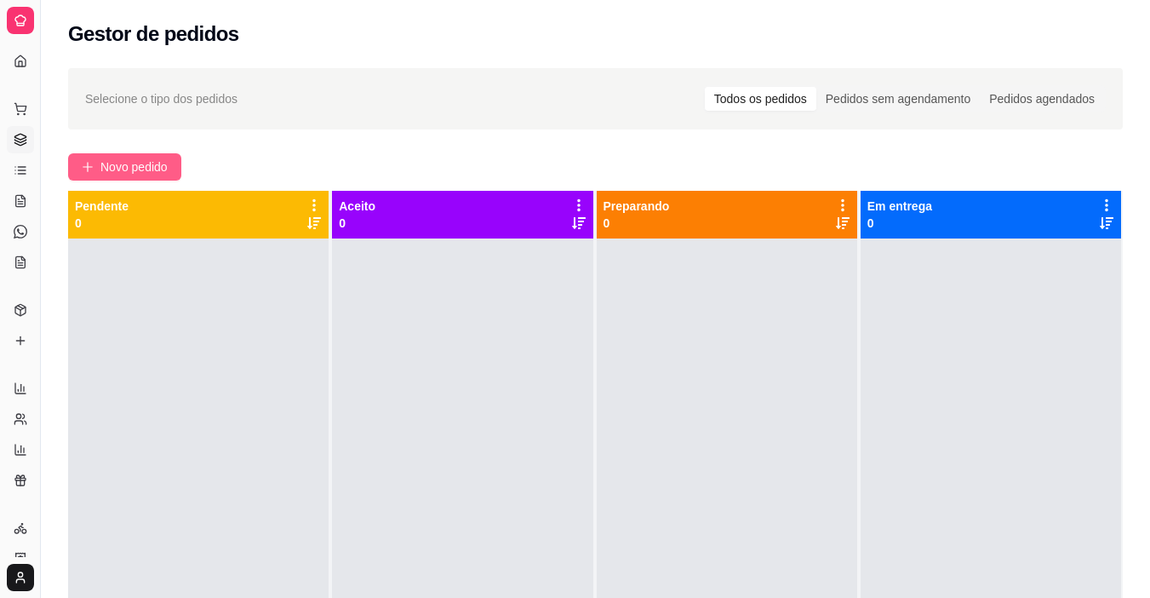
click at [134, 171] on span "Novo pedido" at bounding box center [133, 166] width 67 height 19
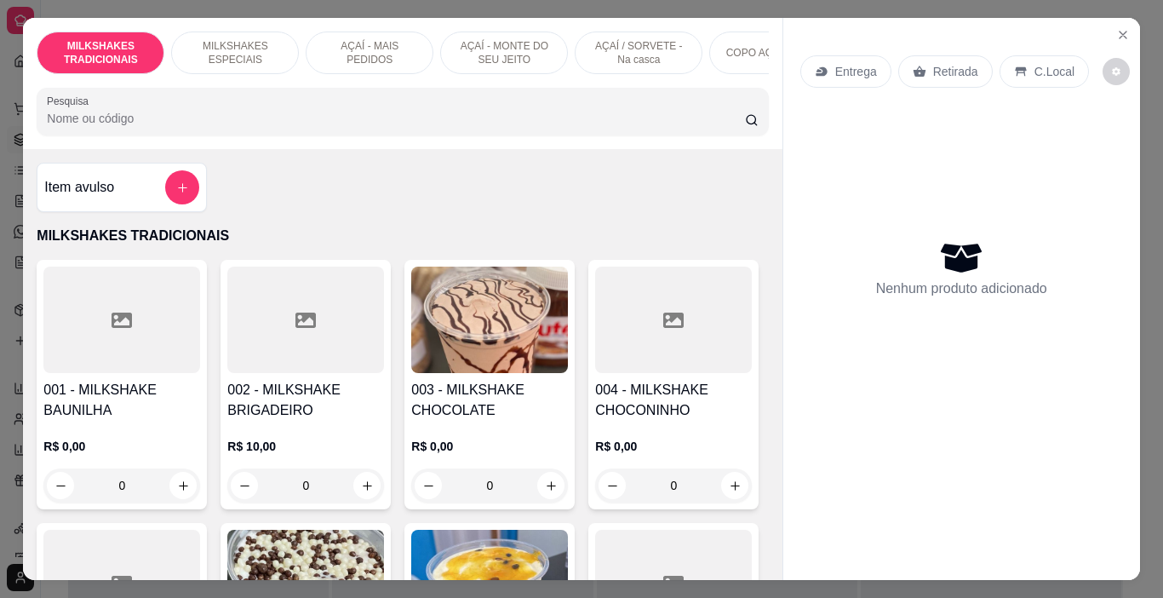
click at [329, 62] on div "AÇAÍ - MAIS PEDIDOS" at bounding box center [370, 52] width 128 height 43
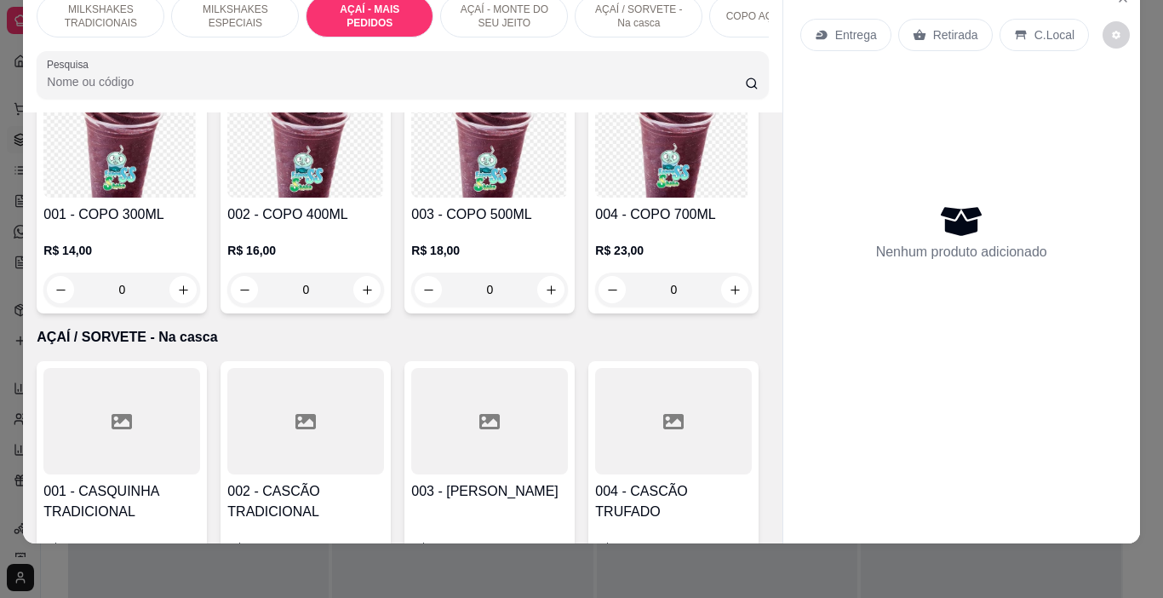
scroll to position [3456, 0]
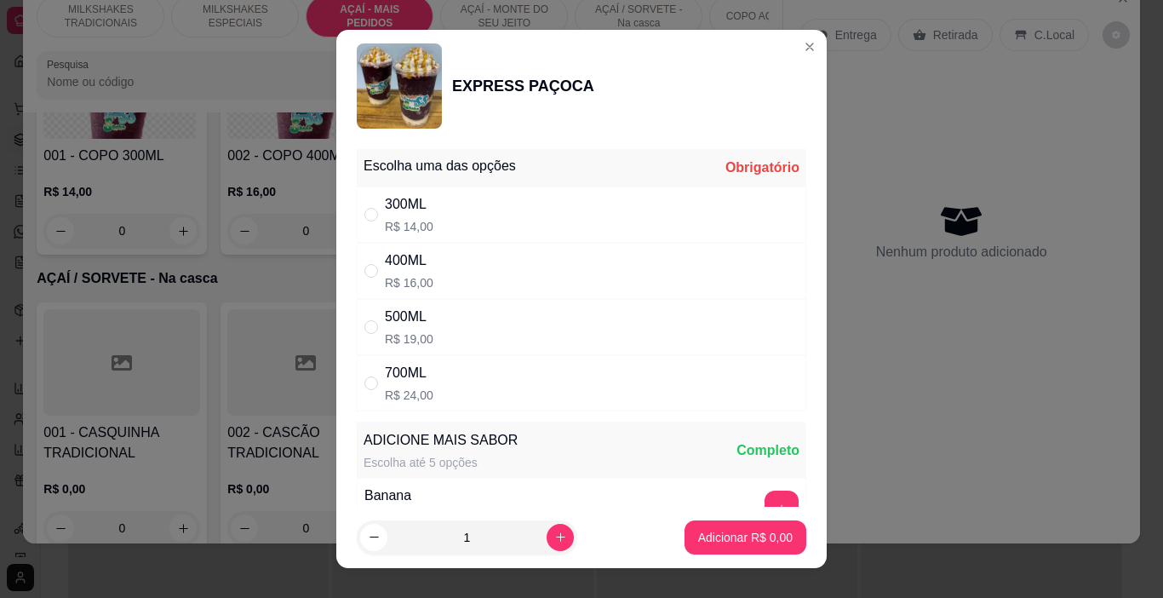
click at [419, 272] on div "400ML R$ 16,00" at bounding box center [409, 270] width 49 height 41
radio input "true"
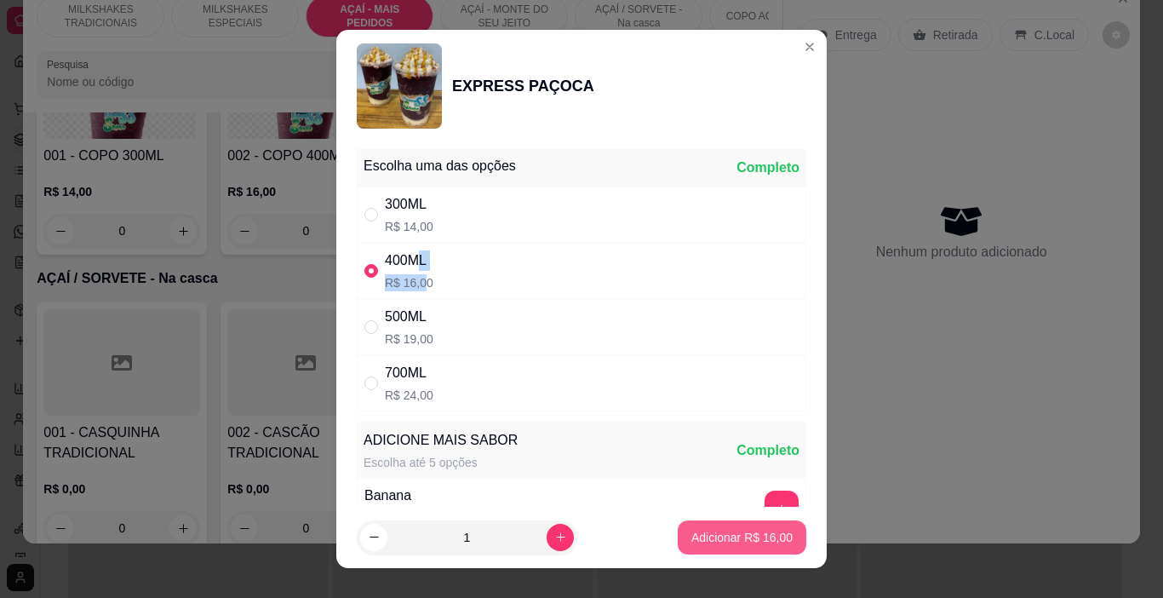
click at [724, 542] on p "Adicionar R$ 16,00" at bounding box center [741, 537] width 101 height 17
type input "1"
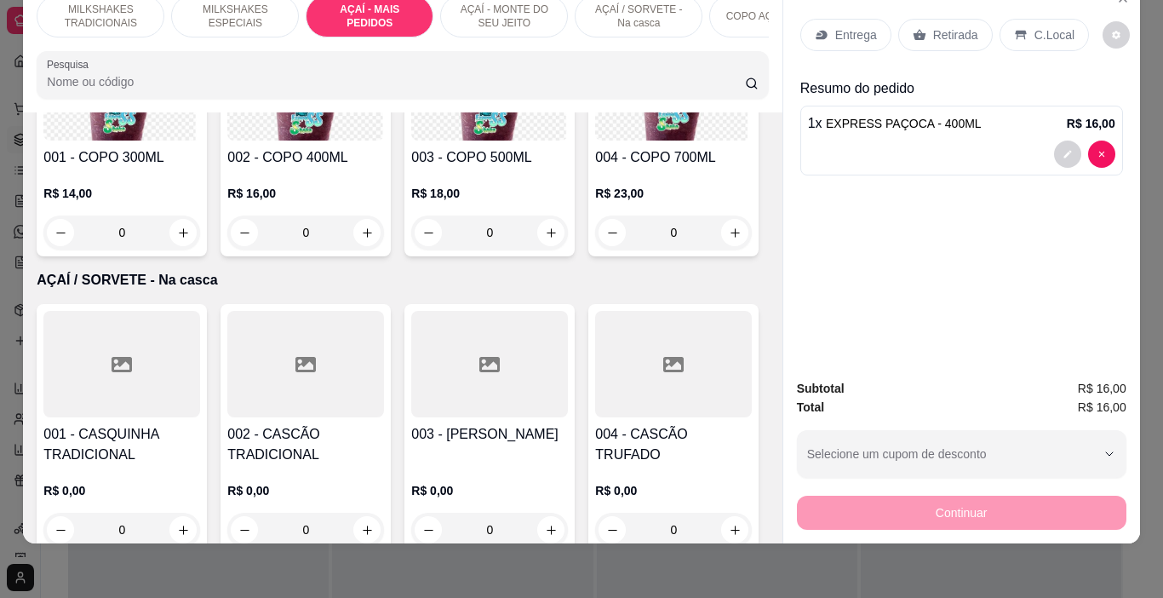
click at [933, 26] on p "Retirada" at bounding box center [955, 34] width 45 height 17
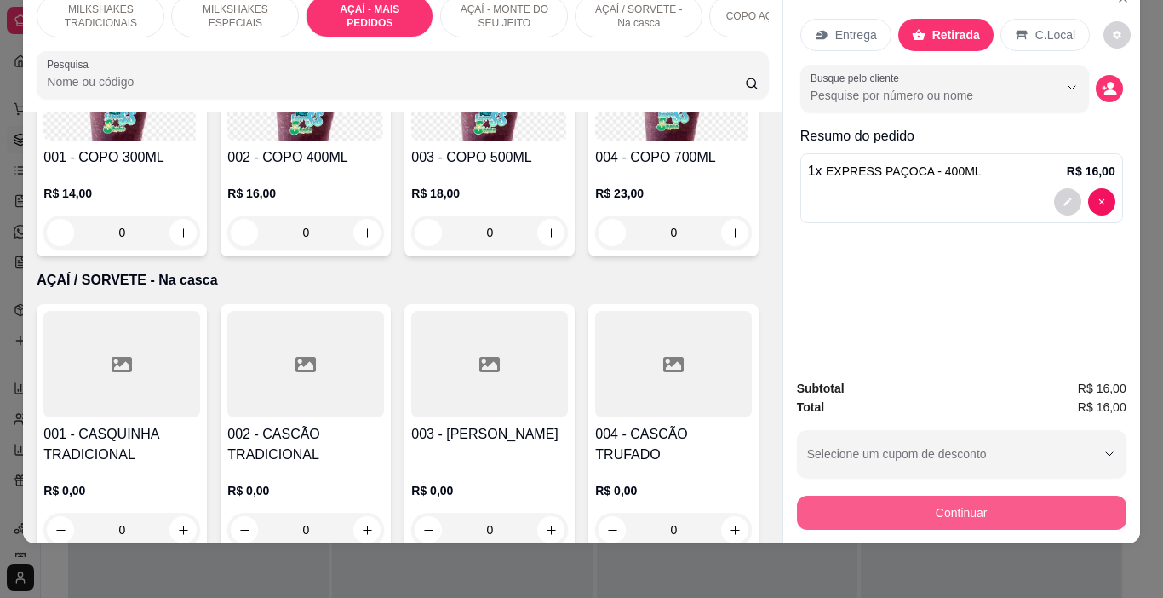
click at [876, 501] on button "Continuar" at bounding box center [961, 512] width 329 height 34
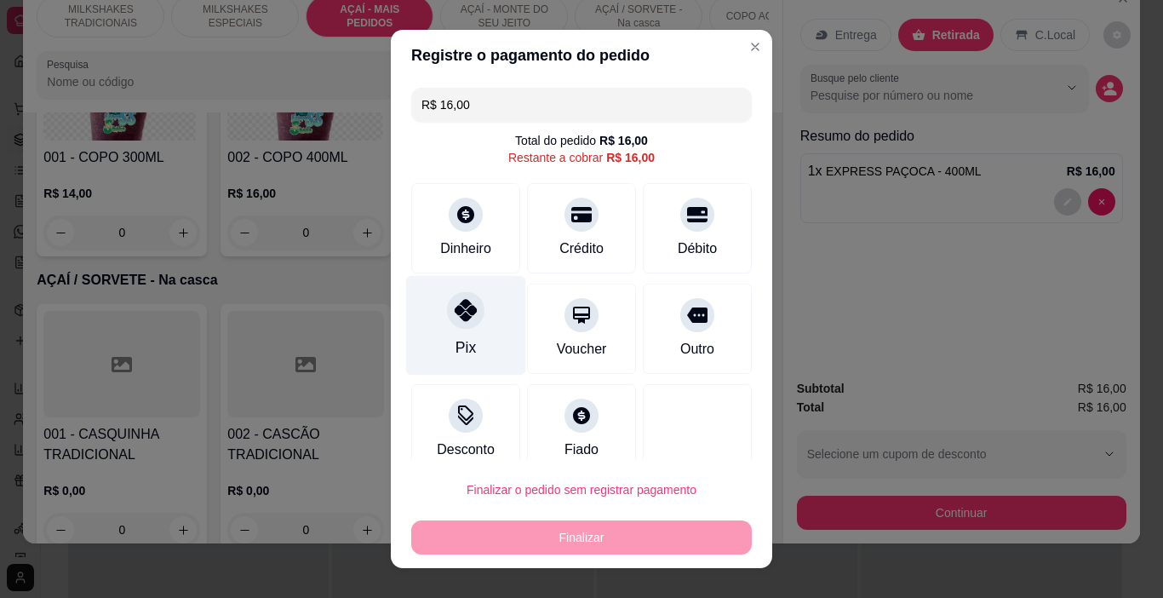
click at [459, 324] on div at bounding box center [465, 310] width 37 height 37
type input "R$ 0,00"
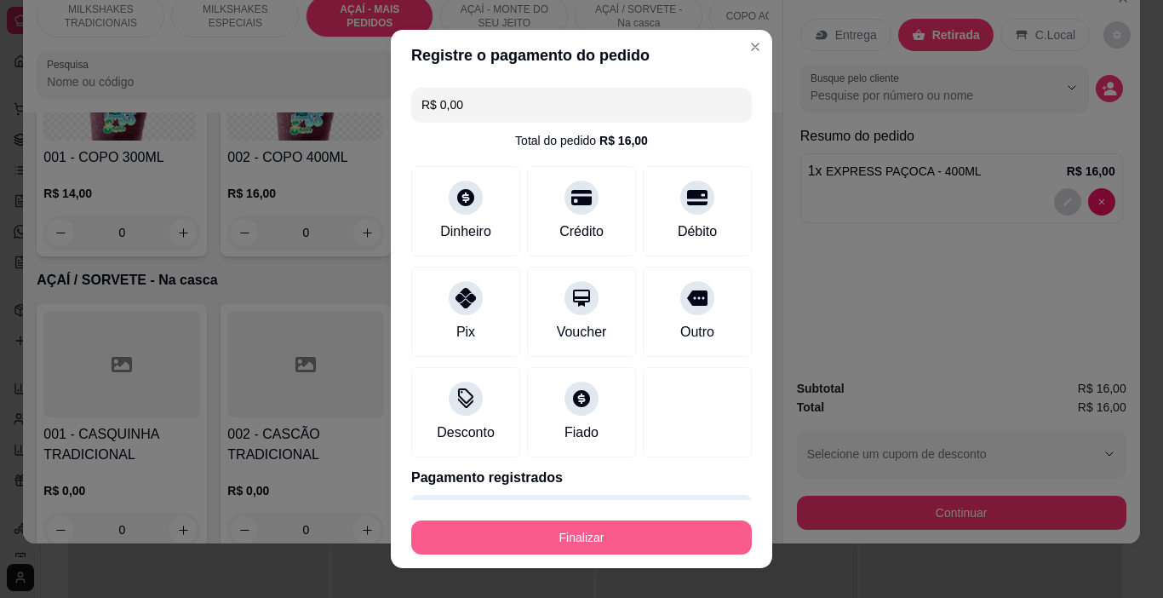
click at [619, 541] on button "Finalizar" at bounding box center [581, 537] width 340 height 34
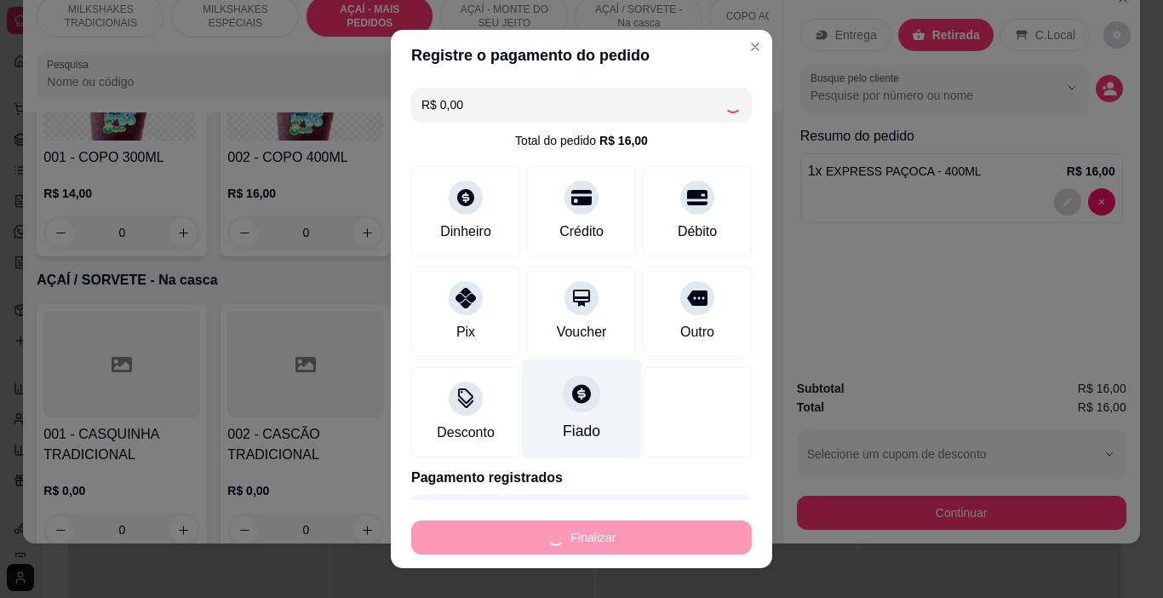
type input "0"
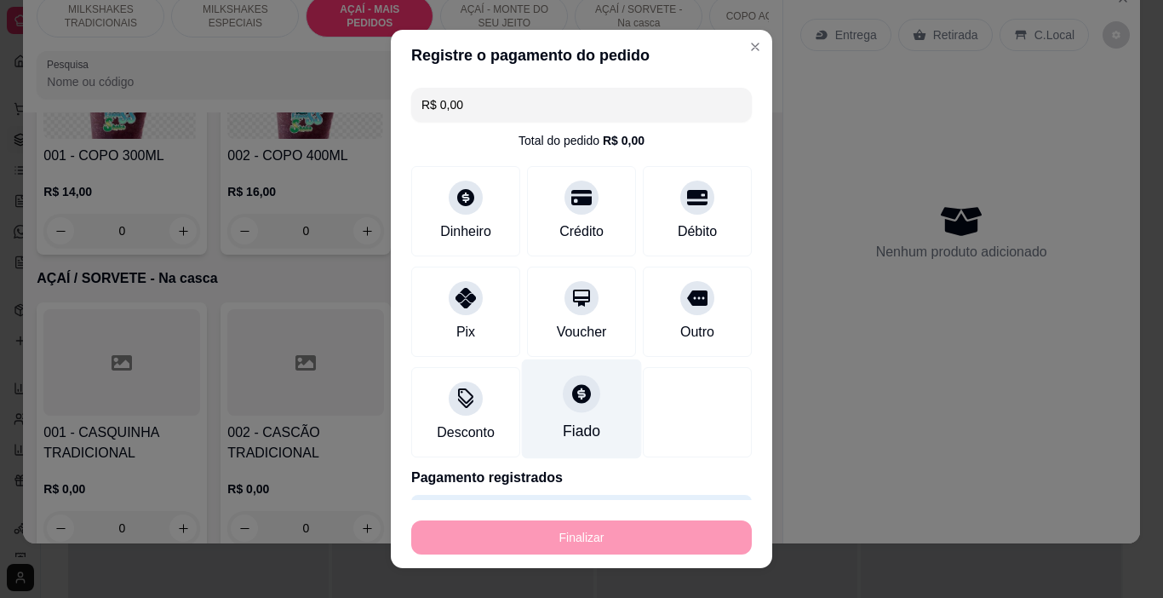
type input "-R$ 16,00"
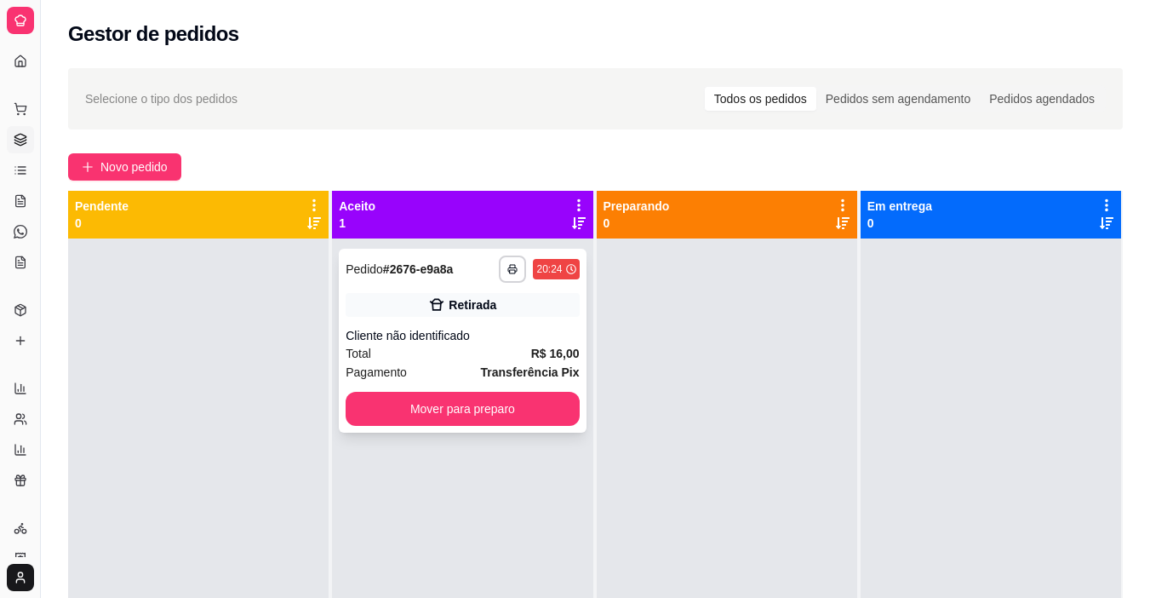
click at [505, 332] on div "Cliente não identificado" at bounding box center [462, 335] width 233 height 17
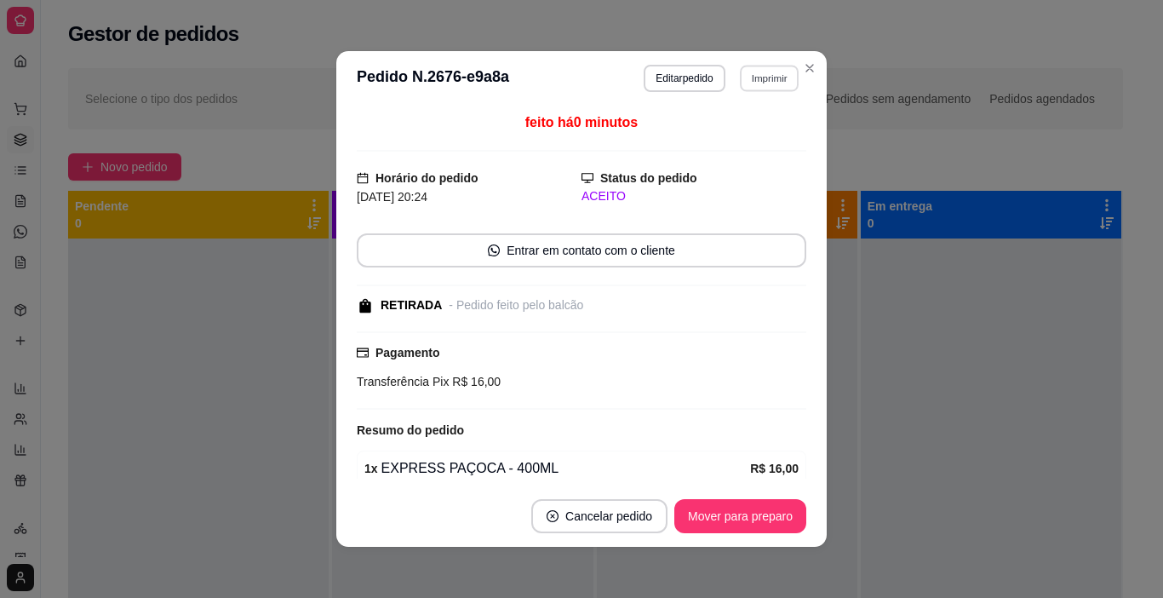
click at [740, 85] on button "Imprimir" at bounding box center [769, 78] width 59 height 26
click at [744, 145] on button "IMPRESSORA" at bounding box center [733, 137] width 123 height 27
click at [755, 524] on button "Mover para preparo" at bounding box center [740, 516] width 132 height 34
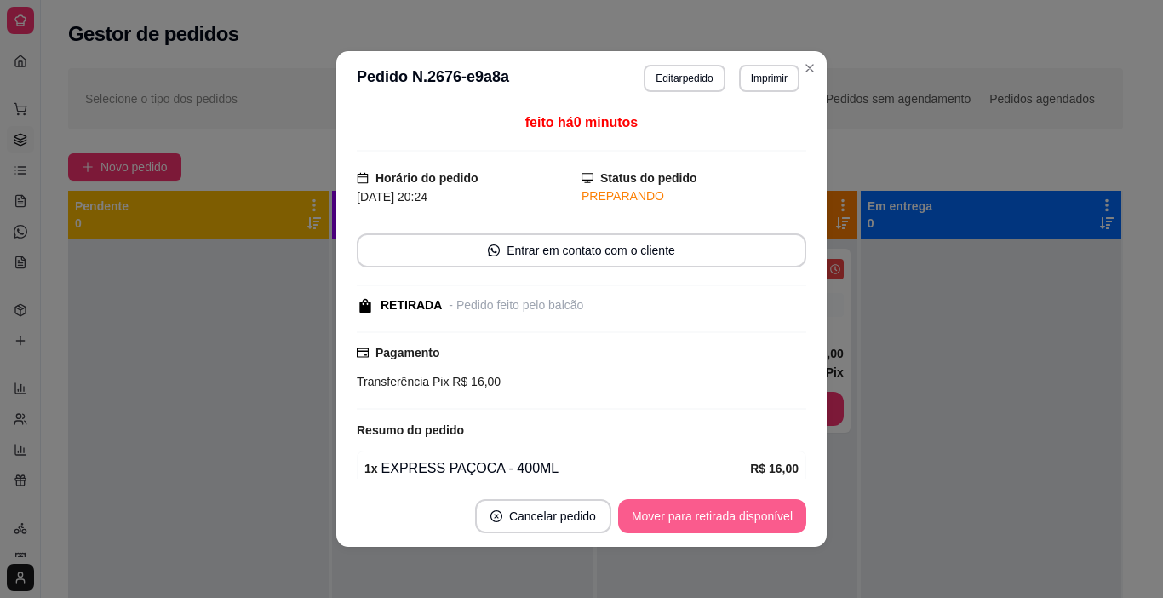
click at [755, 524] on button "Mover para retirada disponível" at bounding box center [712, 516] width 188 height 34
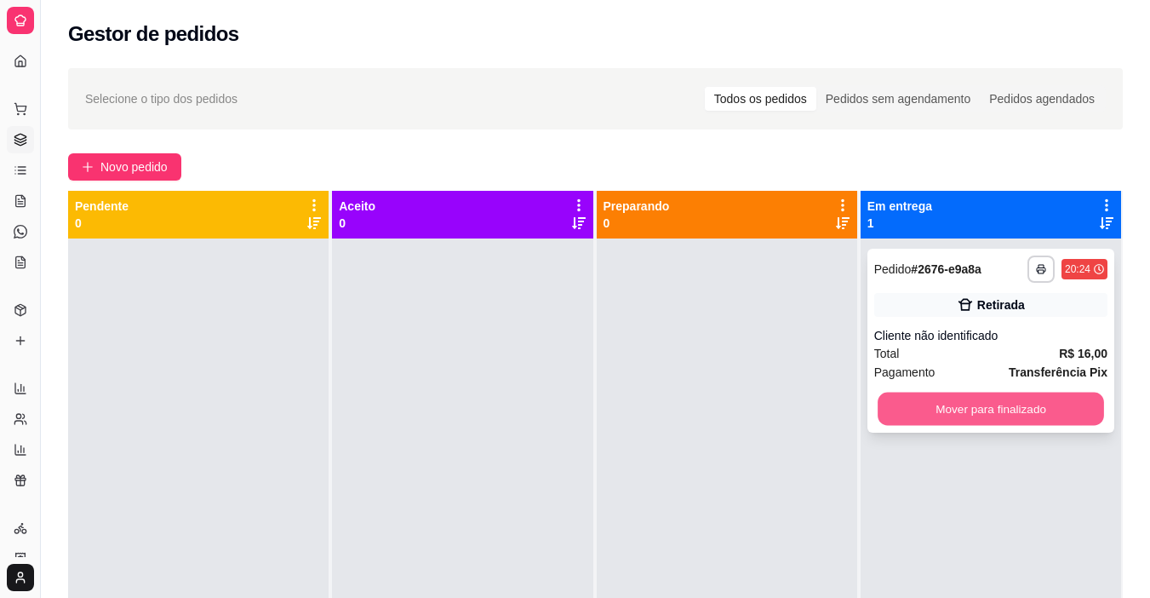
click at [930, 409] on button "Mover para finalizado" at bounding box center [991, 408] width 226 height 33
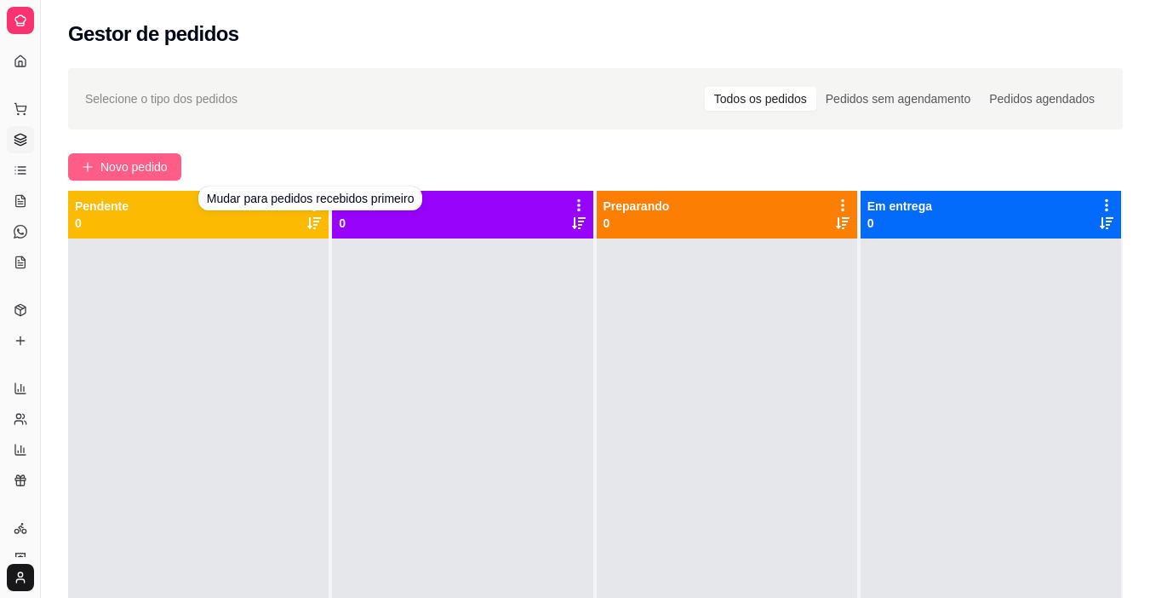
click at [157, 171] on span "Novo pedido" at bounding box center [133, 166] width 67 height 19
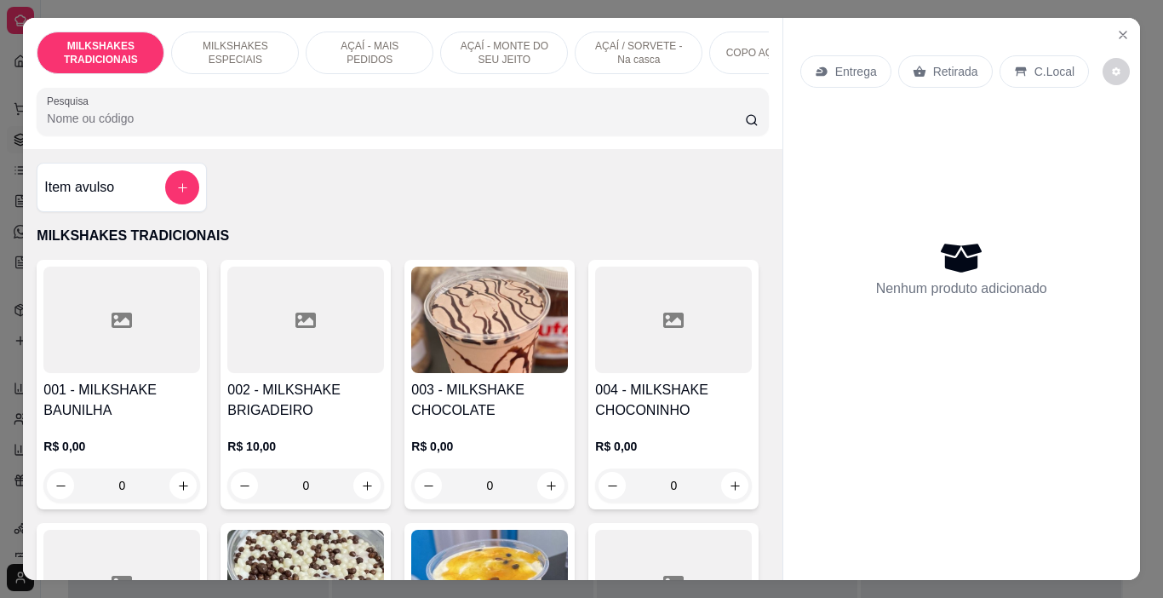
click at [339, 63] on div "AÇAÍ - MAIS PEDIDOS" at bounding box center [370, 52] width 128 height 43
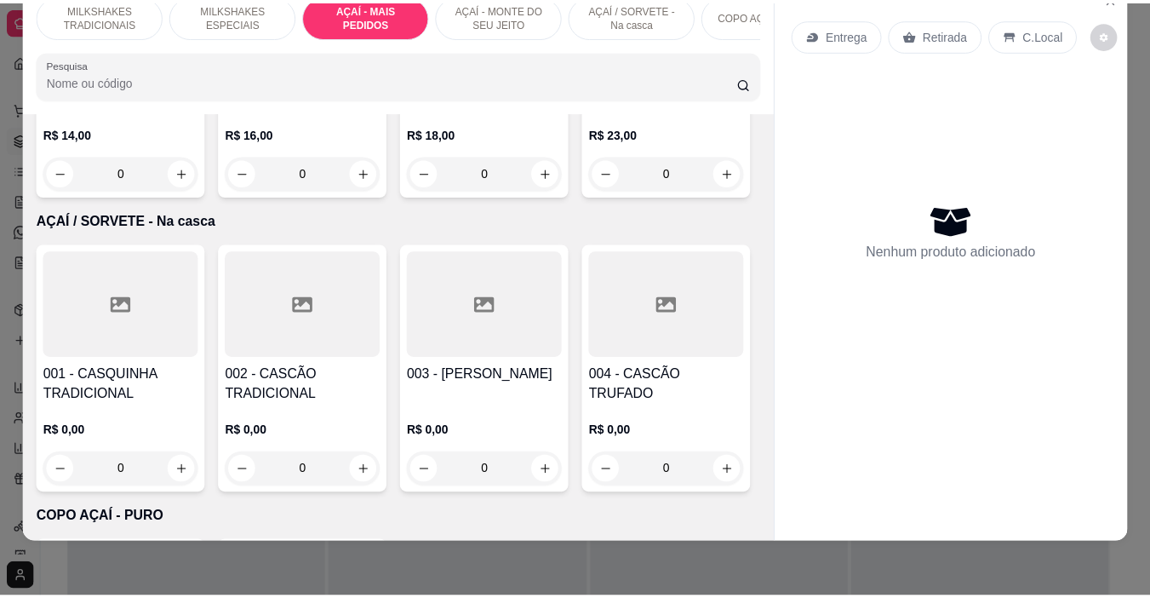
scroll to position [3541, 0]
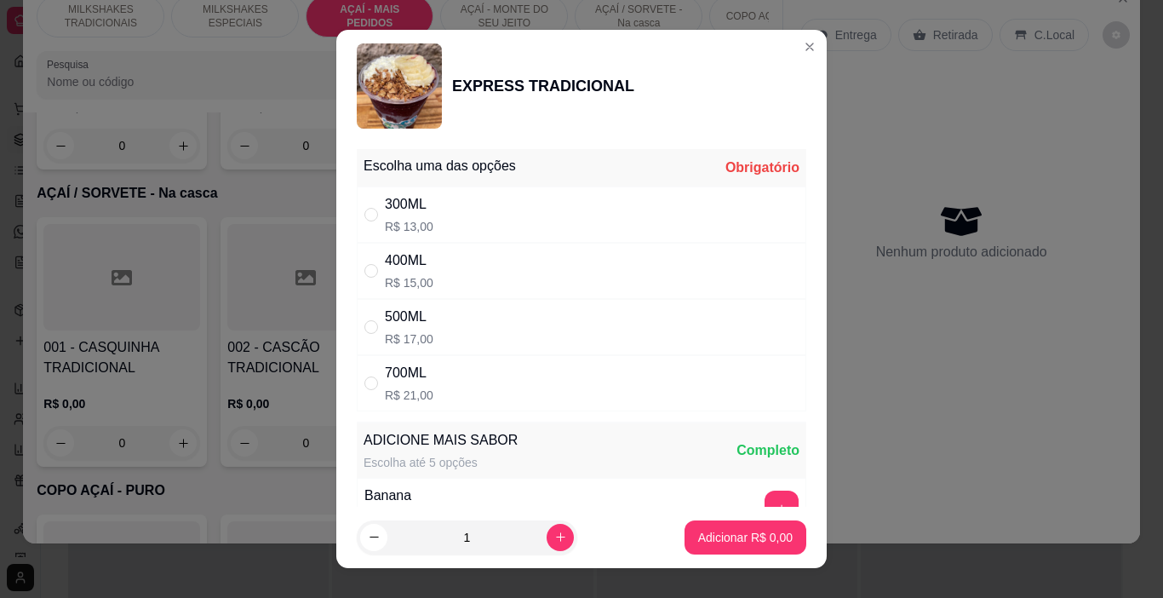
click at [471, 386] on div "700ML R$ 21,00" at bounding box center [581, 383] width 449 height 56
radio input "true"
click at [716, 540] on p "Adicionar R$ 21,00" at bounding box center [741, 537] width 101 height 17
type input "1"
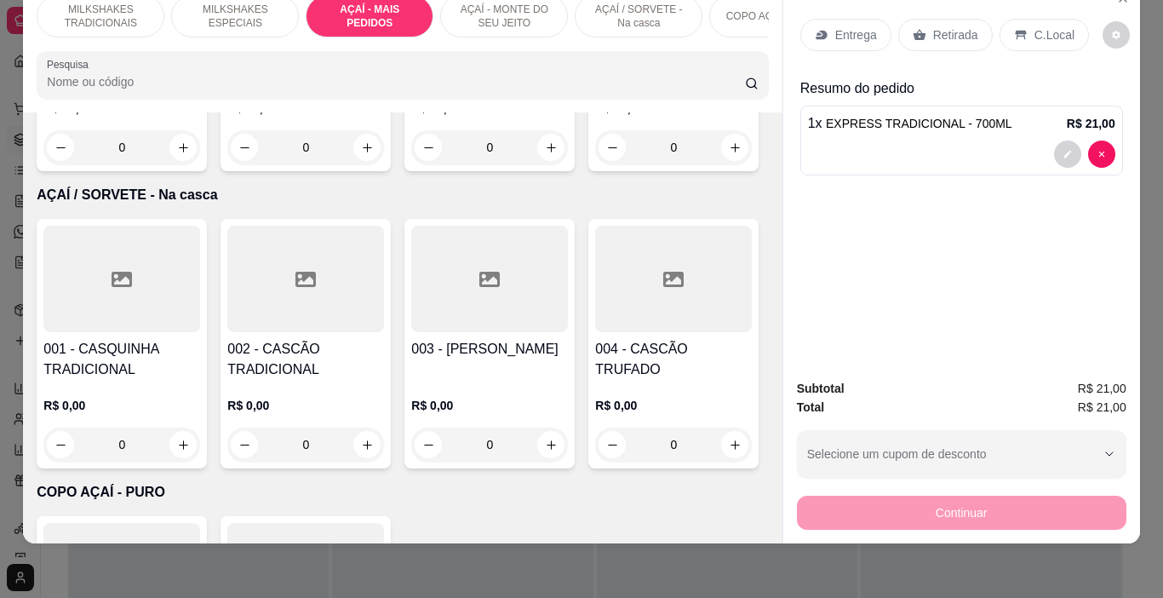
click at [851, 26] on p "Entrega" at bounding box center [856, 34] width 42 height 17
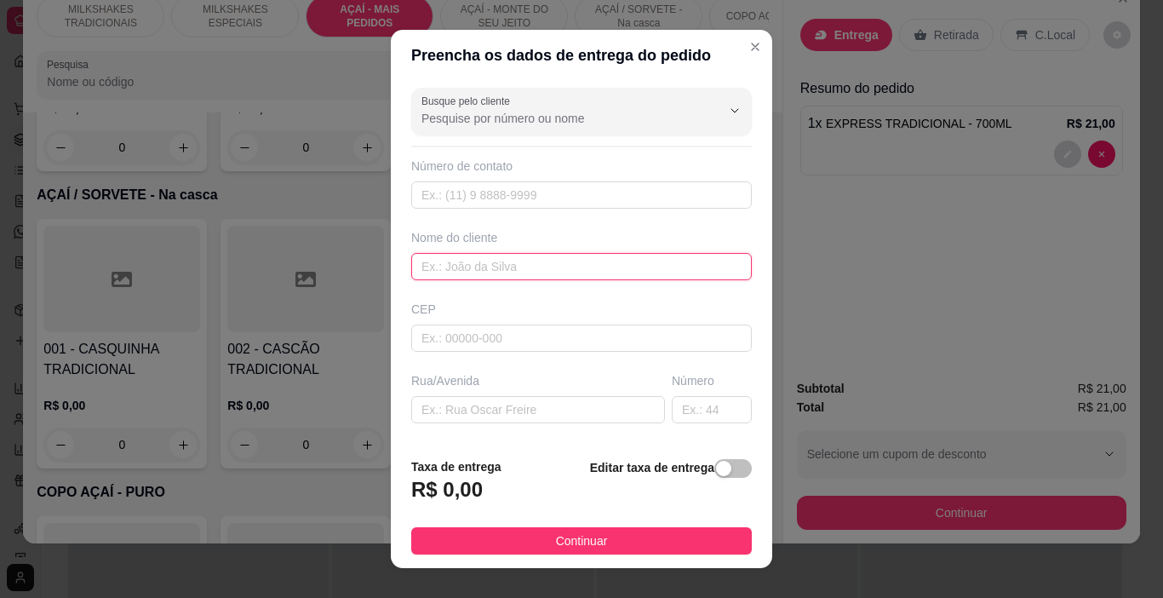
click at [471, 280] on input "text" at bounding box center [581, 266] width 340 height 27
type input "DAVI"
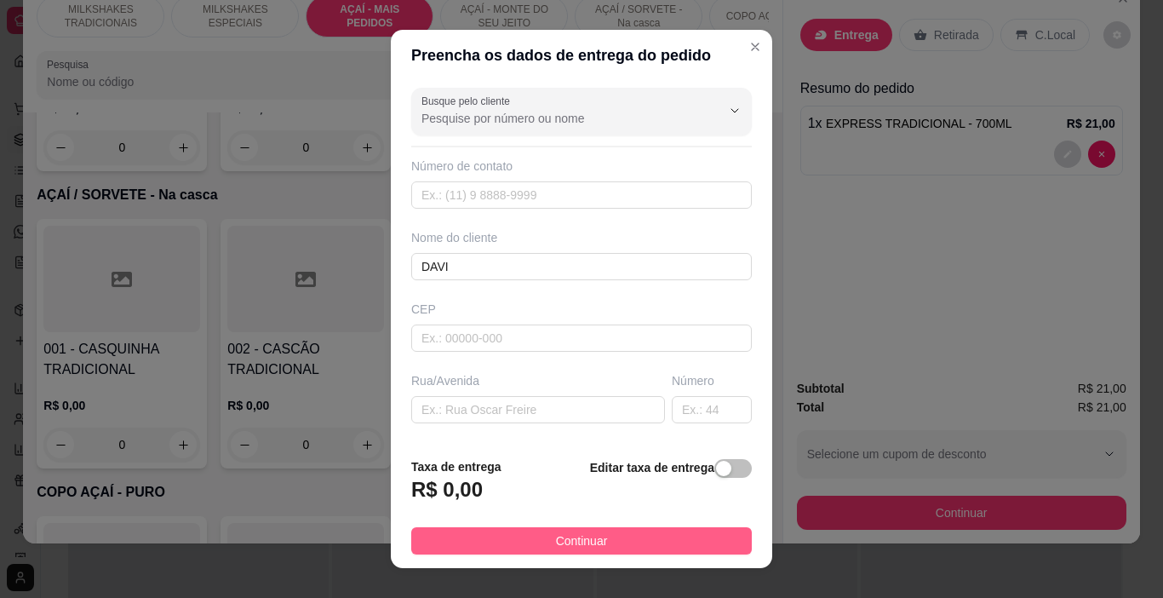
click at [585, 537] on span "Continuar" at bounding box center [582, 540] width 52 height 19
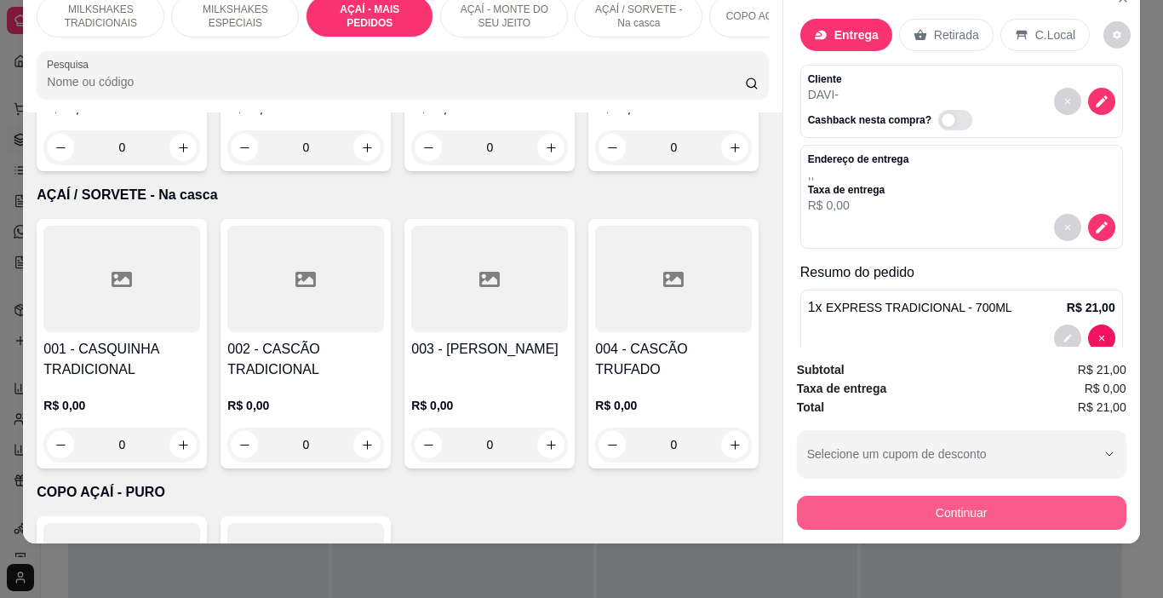
click at [934, 498] on button "Continuar" at bounding box center [961, 512] width 329 height 34
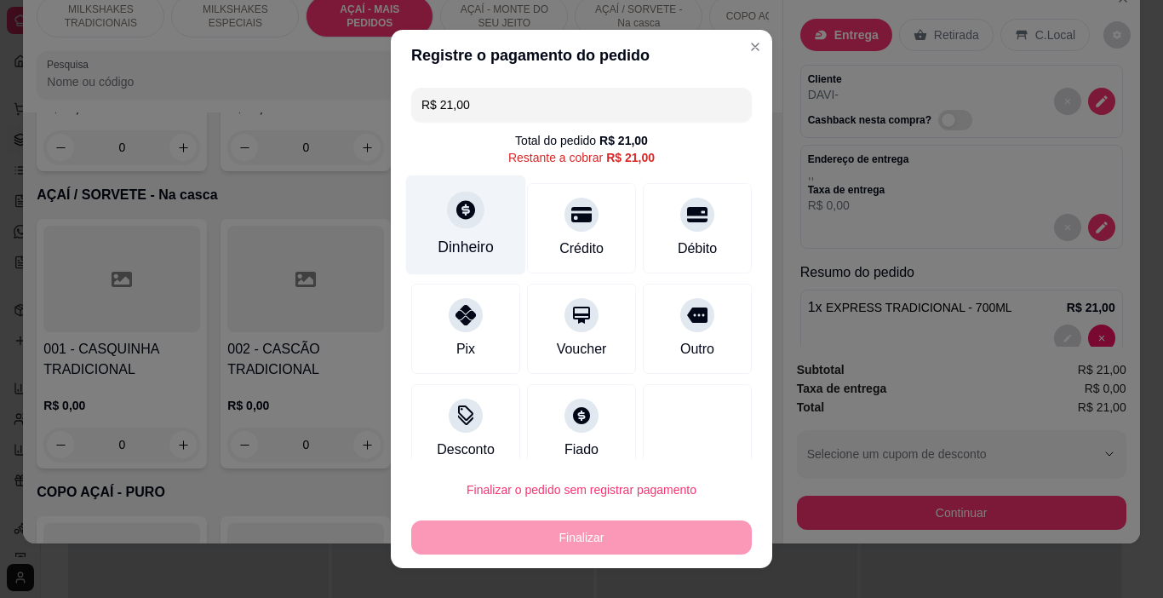
click at [459, 258] on div "Dinheiro" at bounding box center [466, 247] width 56 height 22
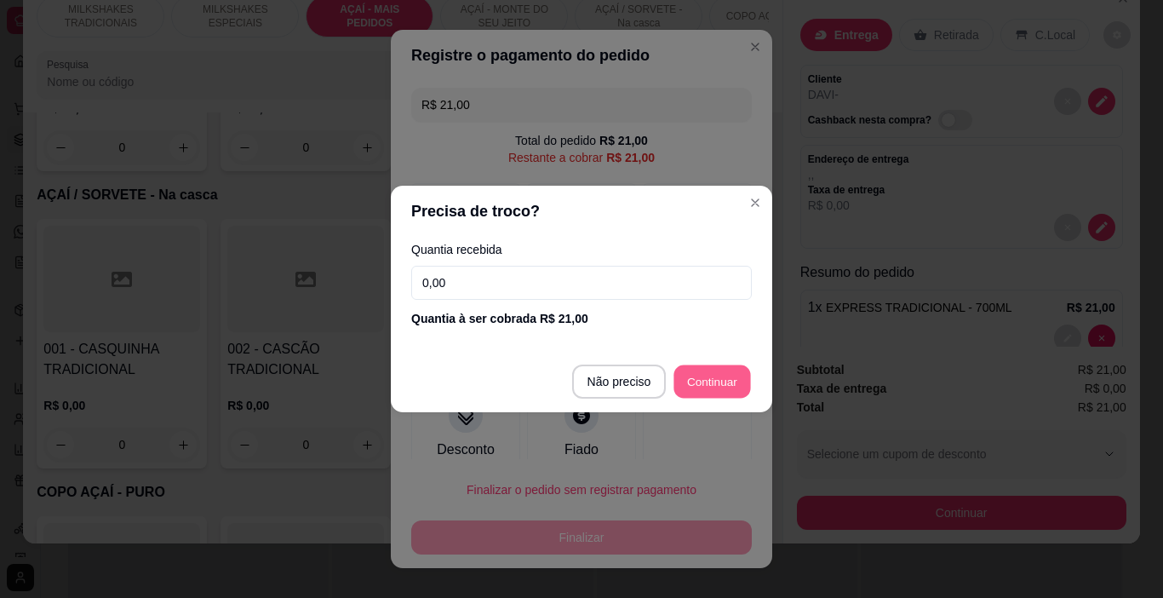
type input "R$ 0,00"
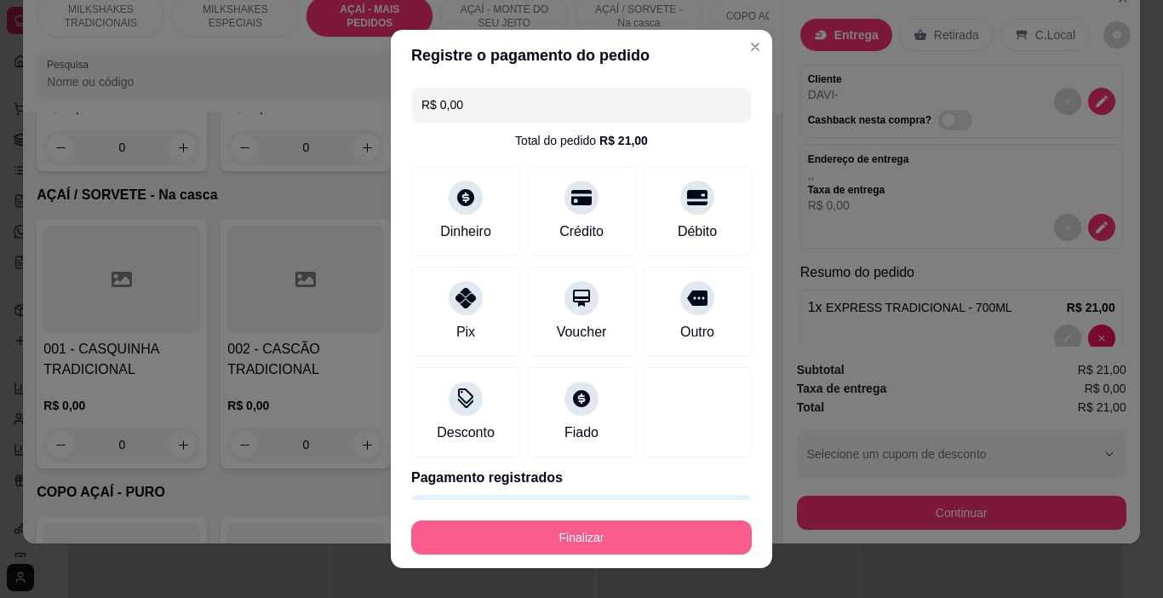
click at [622, 553] on button "Finalizar" at bounding box center [581, 537] width 340 height 34
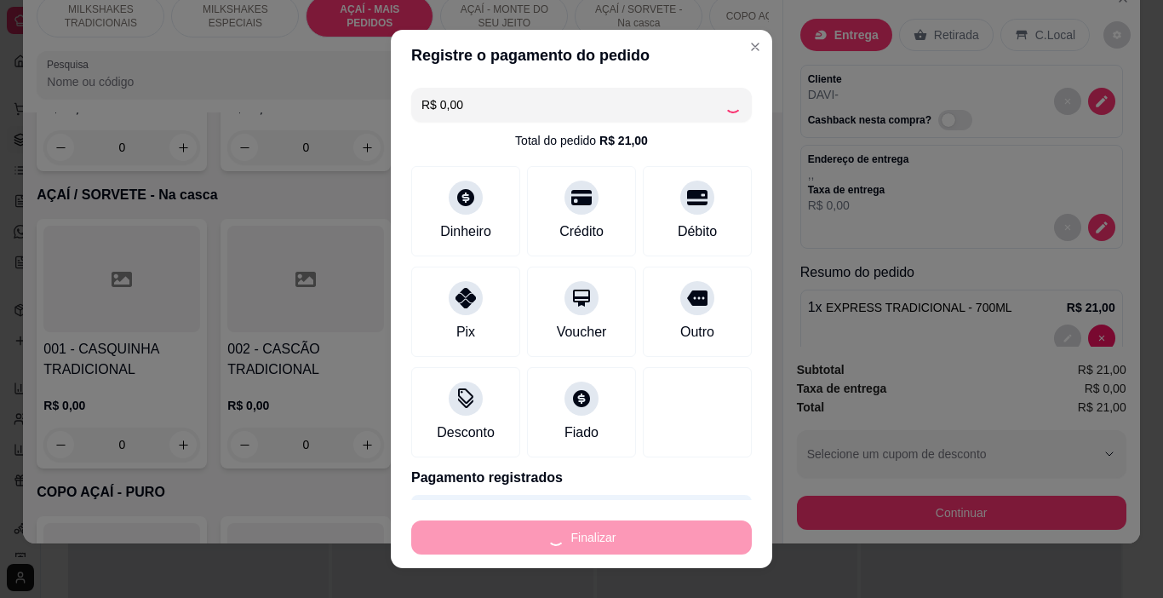
type input "0"
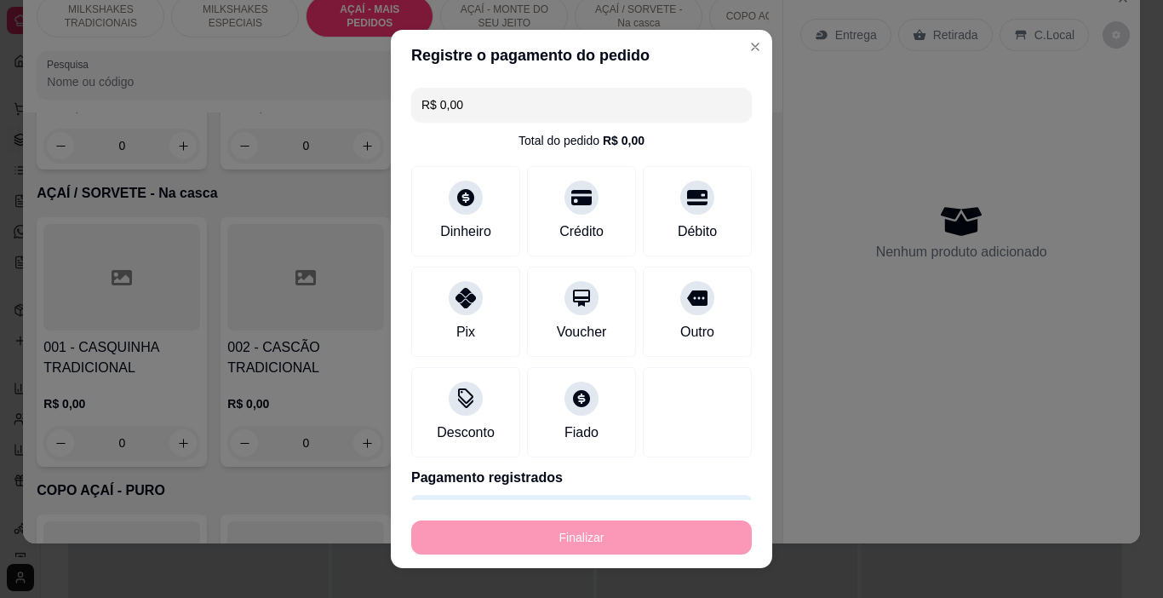
type input "-R$ 21,00"
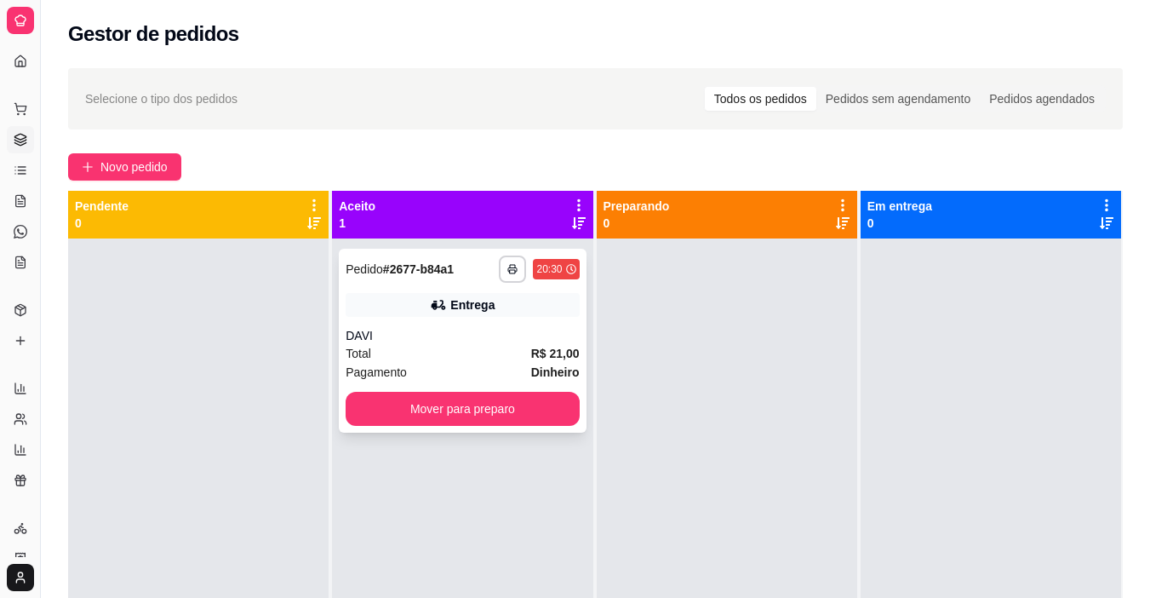
click at [526, 332] on div "DAVI" at bounding box center [462, 335] width 233 height 17
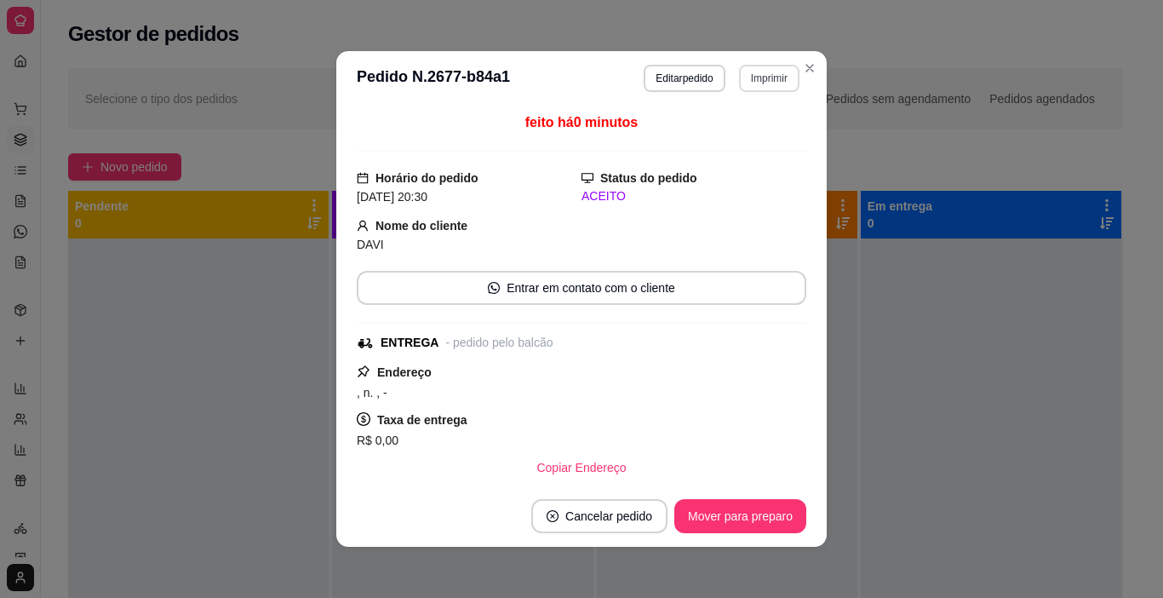
click at [747, 85] on button "Imprimir" at bounding box center [769, 78] width 60 height 27
click at [736, 135] on button "IMPRESSORA" at bounding box center [747, 130] width 99 height 22
click at [725, 493] on footer "Cancelar pedido Mover para preparo" at bounding box center [581, 515] width 490 height 61
click at [728, 502] on button "Mover para preparo" at bounding box center [740, 516] width 132 height 34
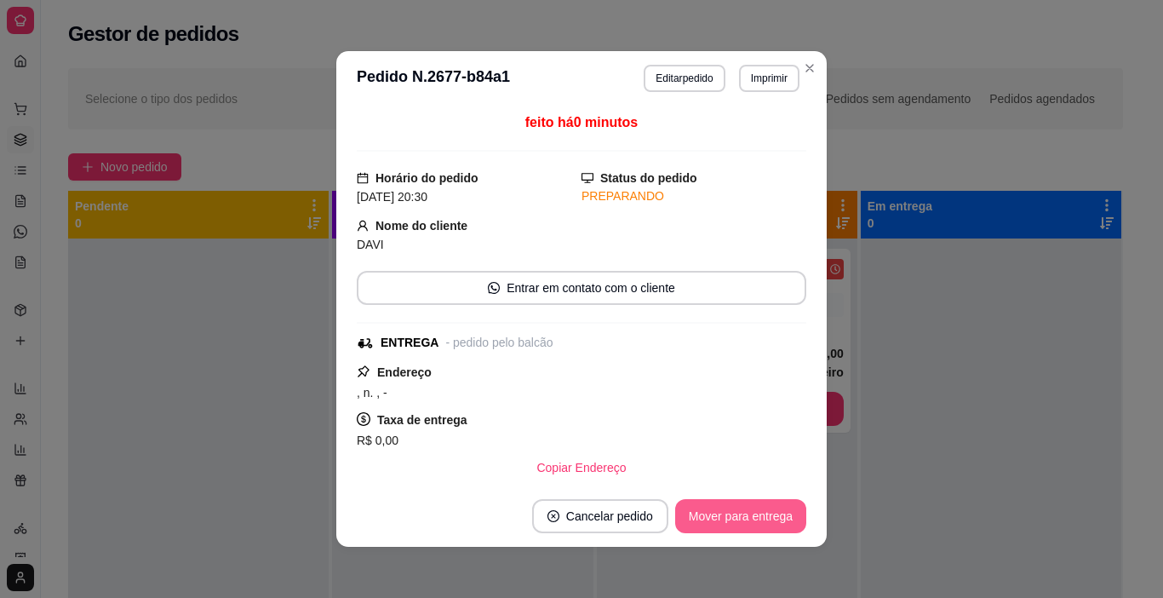
click at [728, 503] on button "Mover para entrega" at bounding box center [740, 516] width 131 height 34
